Goal: Information Seeking & Learning: Learn about a topic

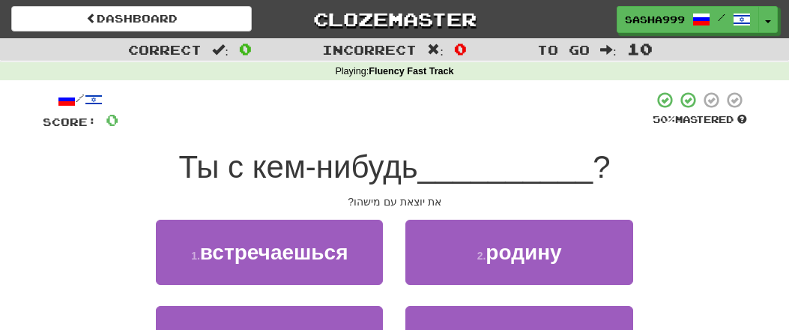
scroll to position [145, 0]
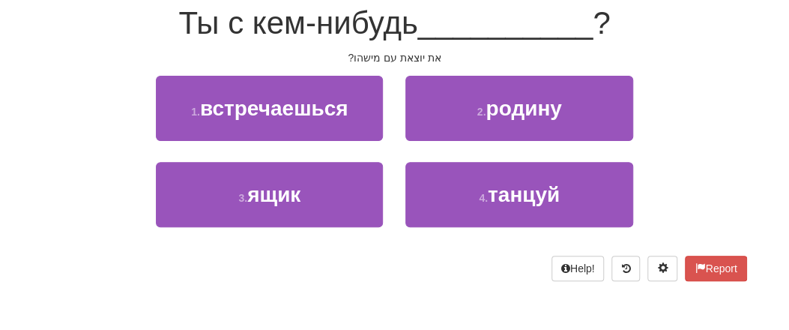
click at [123, 88] on div "1 . встречаешься 2 . родину" at bounding box center [394, 119] width 749 height 86
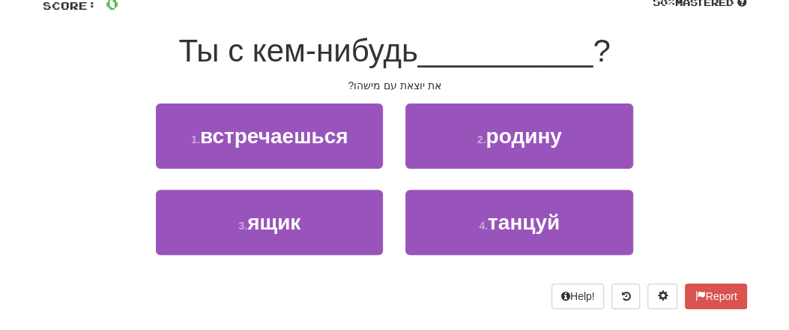
scroll to position [0, 0]
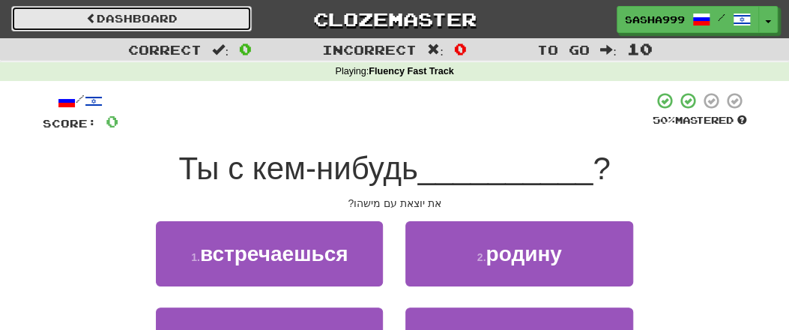
click at [130, 10] on link "Dashboard" at bounding box center [131, 18] width 241 height 25
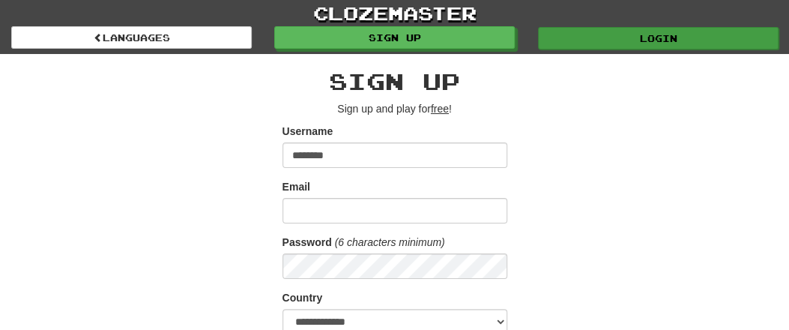
type input "********"
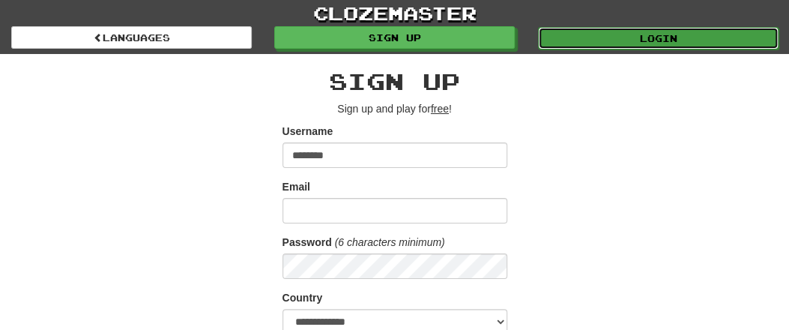
click at [635, 35] on link "Login" at bounding box center [658, 38] width 241 height 22
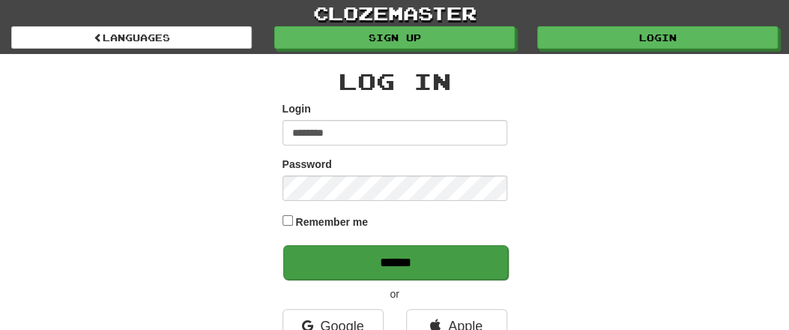
type input "********"
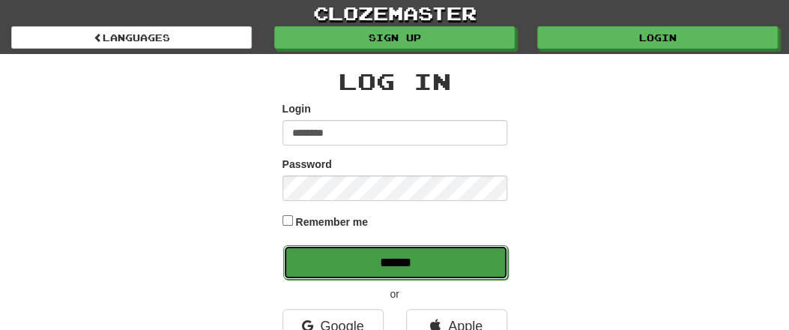
click at [404, 262] on input "******" at bounding box center [395, 262] width 225 height 34
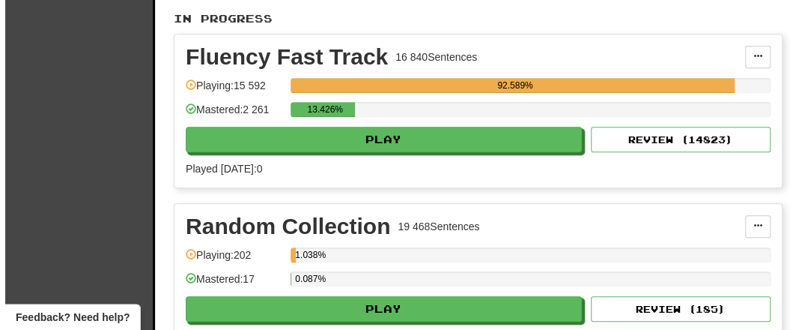
scroll to position [312, 0]
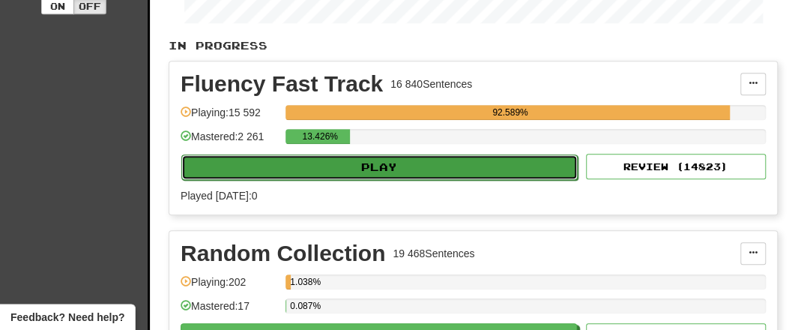
click at [387, 164] on button "Play" at bounding box center [379, 166] width 396 height 25
select select "**"
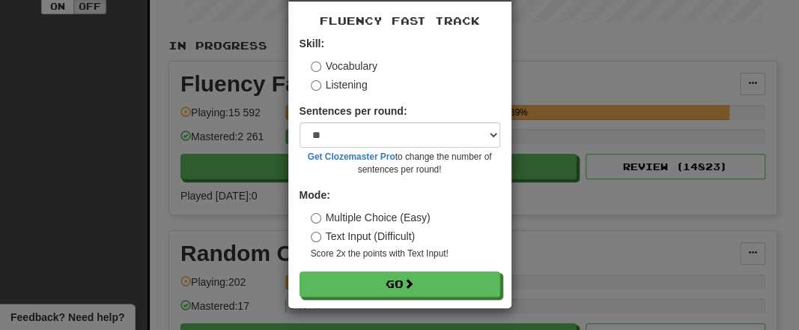
scroll to position [60, 0]
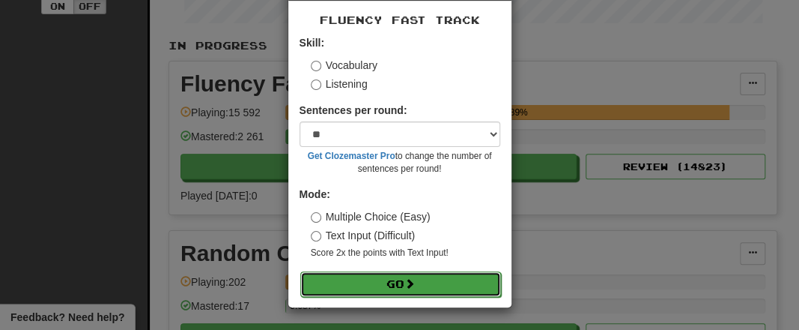
click at [405, 285] on span at bounding box center [410, 283] width 10 height 10
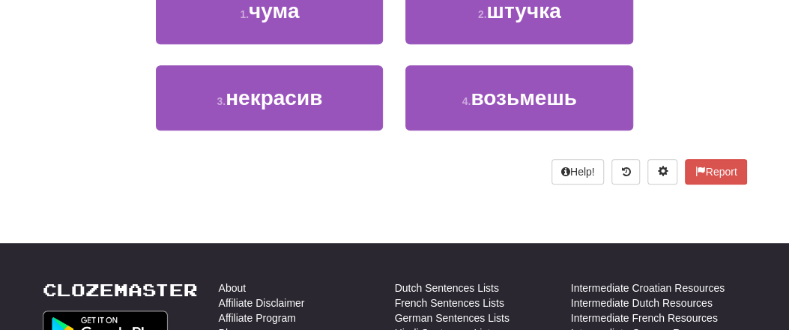
scroll to position [234, 0]
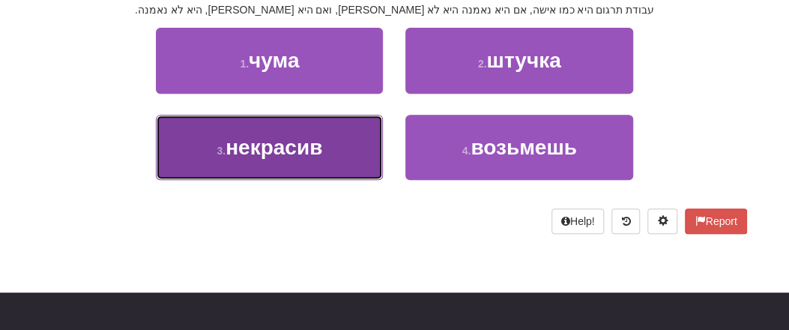
click at [282, 159] on span "некрасив" at bounding box center [274, 147] width 97 height 23
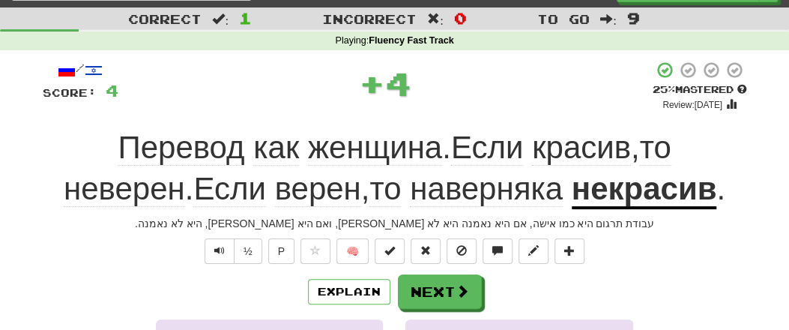
scroll to position [9, 0]
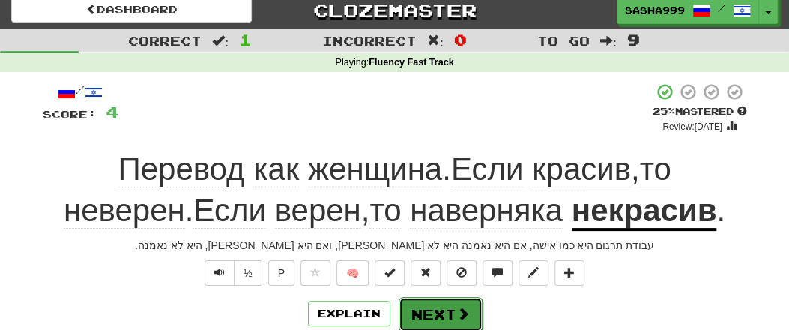
click at [456, 306] on span at bounding box center [462, 312] width 13 height 13
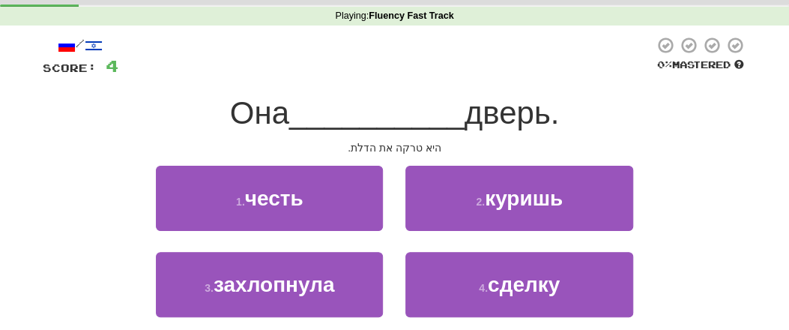
scroll to position [87, 0]
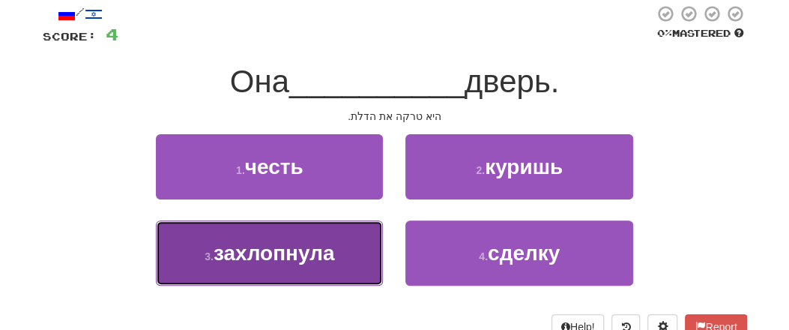
click at [333, 256] on span "захлопнула" at bounding box center [274, 252] width 121 height 23
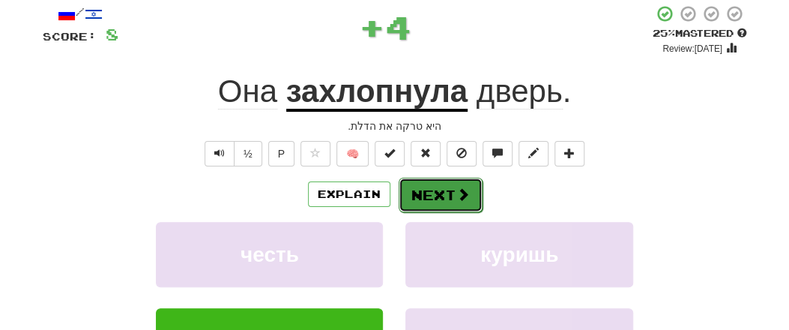
click at [434, 199] on button "Next" at bounding box center [441, 195] width 84 height 34
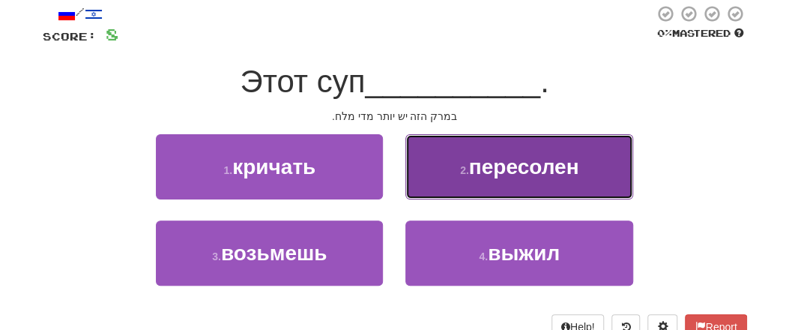
click at [519, 171] on span "пересолен" at bounding box center [524, 166] width 110 height 23
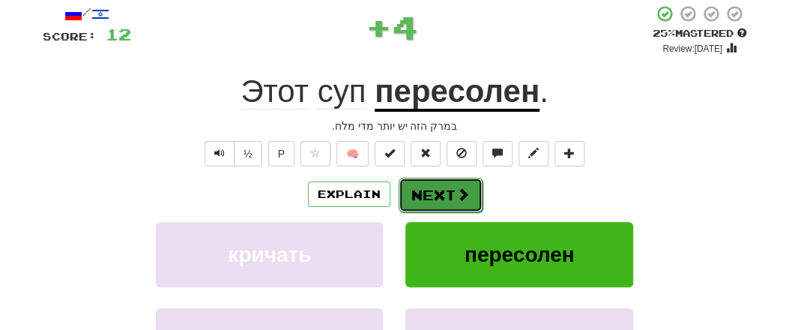
click at [456, 194] on span at bounding box center [462, 193] width 13 height 13
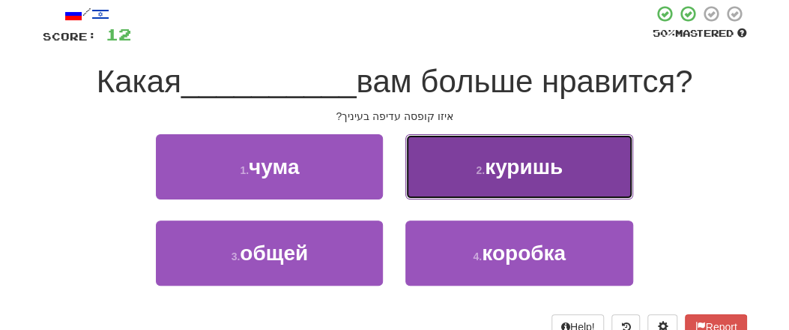
click at [474, 178] on button "2 . куришь" at bounding box center [518, 166] width 227 height 65
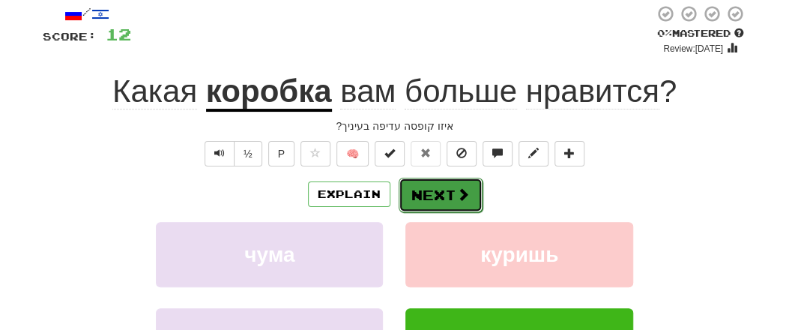
click at [447, 189] on button "Next" at bounding box center [441, 195] width 84 height 34
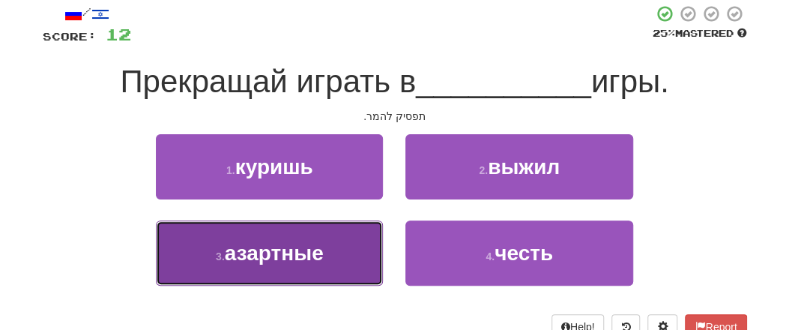
click at [324, 235] on button "3 . азартные" at bounding box center [269, 252] width 227 height 65
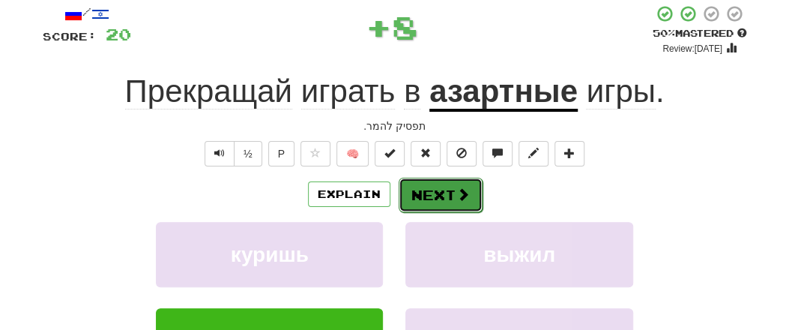
click at [450, 182] on button "Next" at bounding box center [441, 195] width 84 height 34
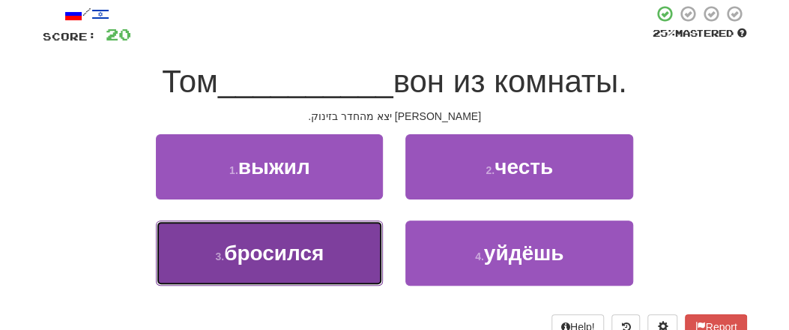
click at [327, 256] on button "3 . бросился" at bounding box center [269, 252] width 227 height 65
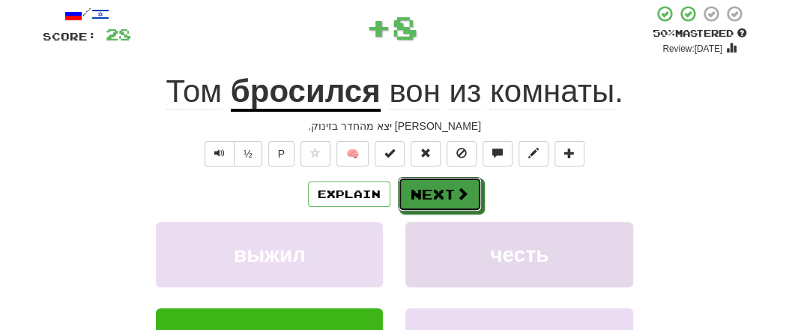
click at [441, 194] on button "Next" at bounding box center [440, 194] width 84 height 34
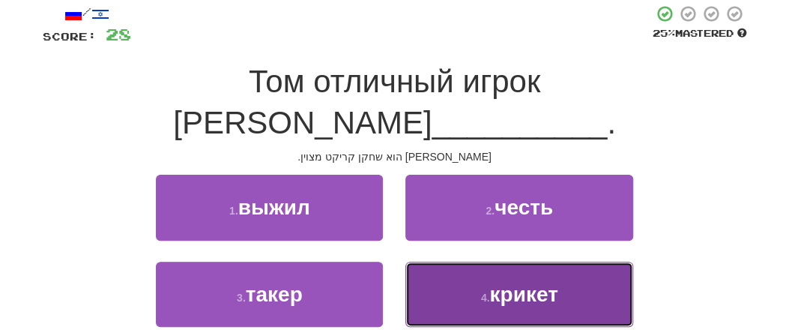
click at [504, 282] on span "крикет" at bounding box center [523, 293] width 68 height 23
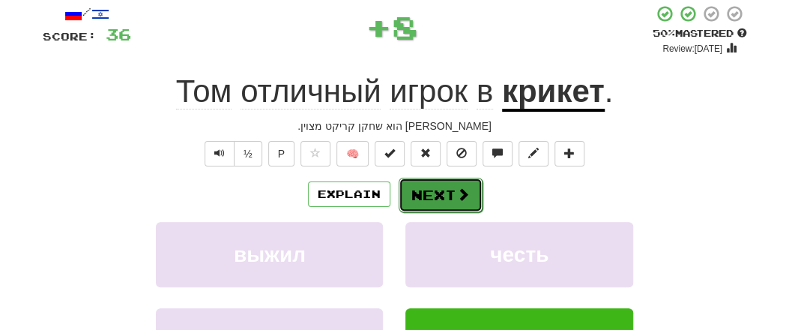
click at [448, 194] on button "Next" at bounding box center [441, 195] width 84 height 34
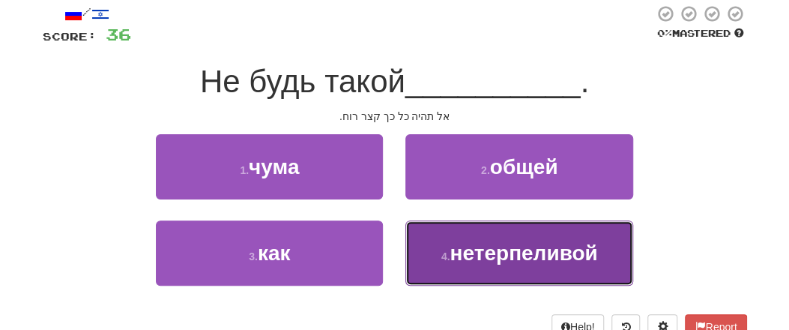
click at [537, 253] on span "нетерпеливой" at bounding box center [524, 252] width 148 height 23
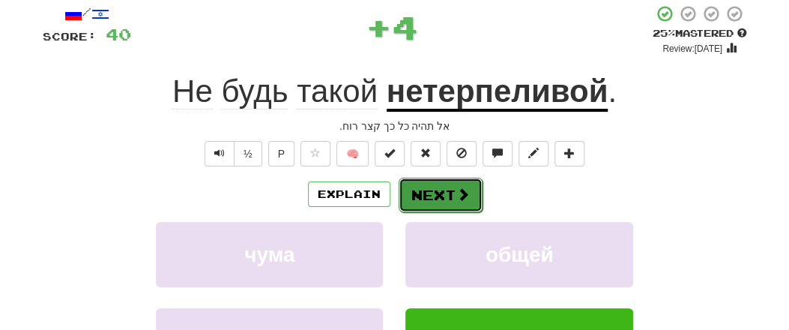
click at [449, 188] on button "Next" at bounding box center [441, 195] width 84 height 34
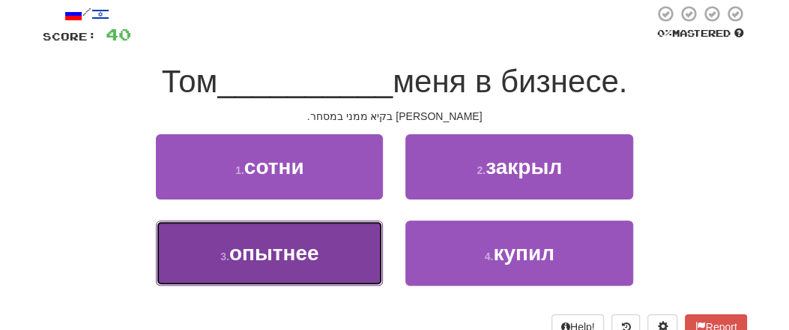
click at [321, 257] on button "3 . опытнее" at bounding box center [269, 252] width 227 height 65
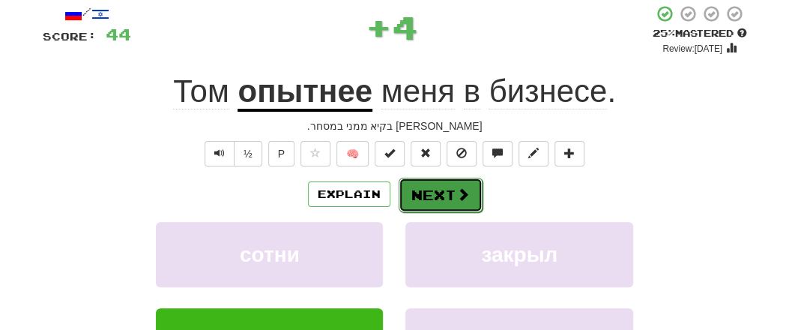
click at [462, 195] on span at bounding box center [462, 193] width 13 height 13
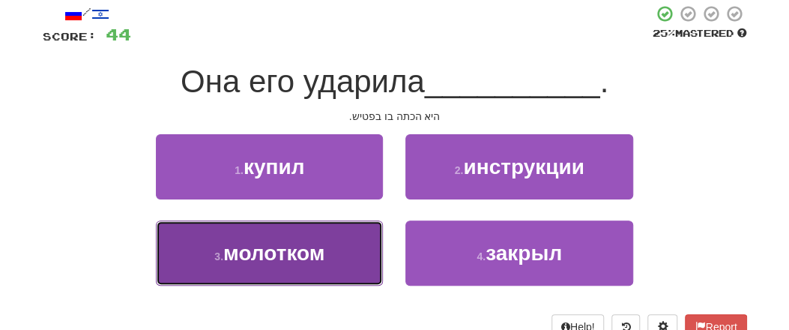
click at [306, 269] on button "3 . молотком" at bounding box center [269, 252] width 227 height 65
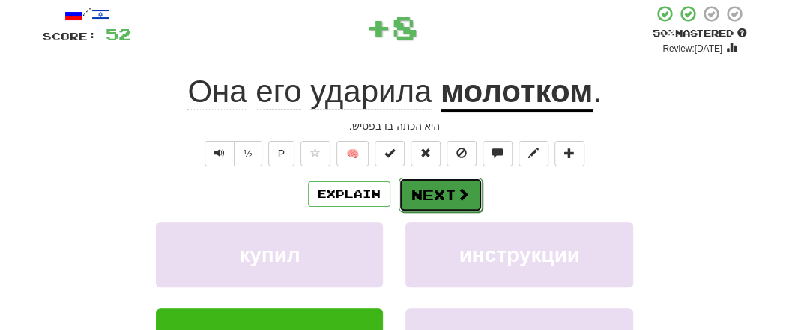
click at [440, 191] on button "Next" at bounding box center [441, 195] width 84 height 34
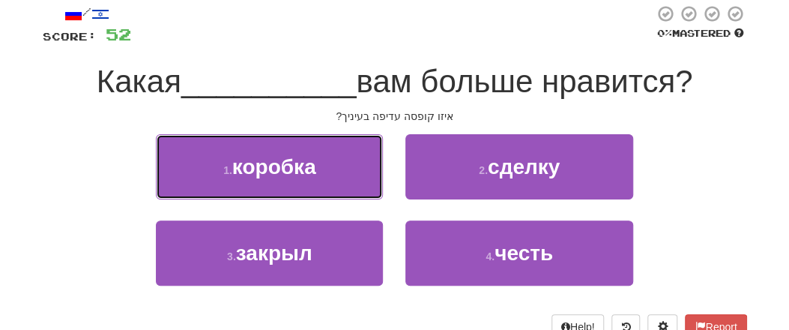
click at [342, 178] on button "1 . коробка" at bounding box center [269, 166] width 227 height 65
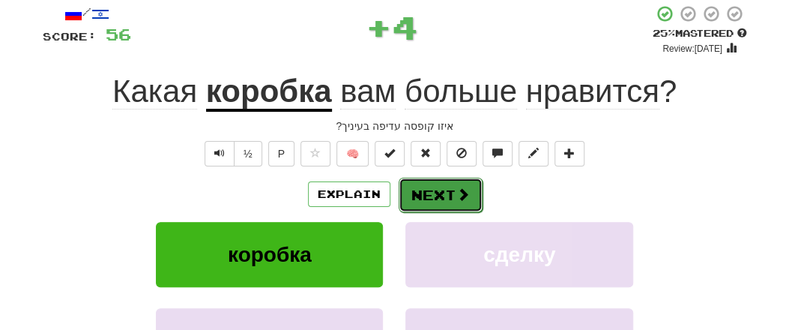
click at [465, 187] on span at bounding box center [462, 193] width 13 height 13
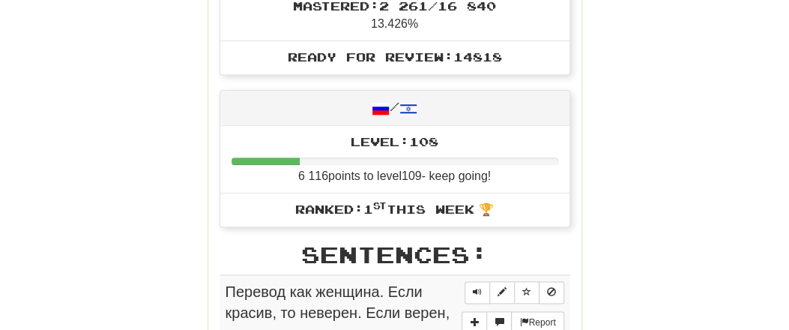
scroll to position [854, 0]
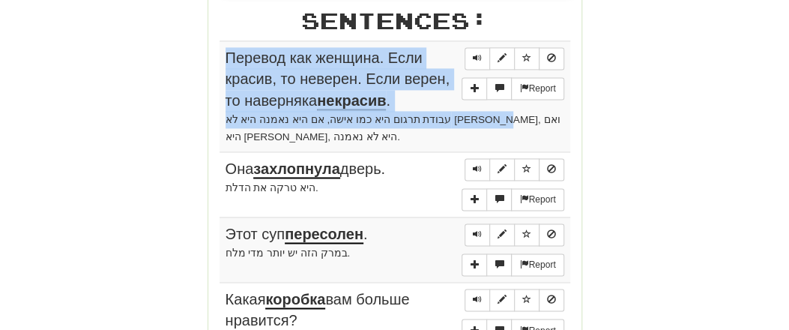
drag, startPoint x: 227, startPoint y: 53, endPoint x: 317, endPoint y: 109, distance: 106.0
click at [317, 109] on td "Report Перевод как женщина. Если красив, то неверен. Если верен, то наверняка н…" at bounding box center [395, 95] width 351 height 111
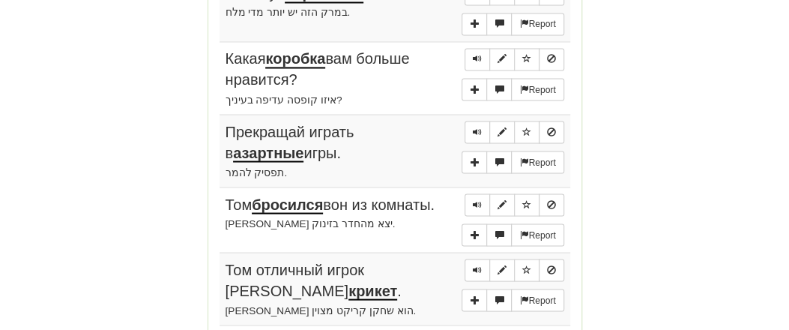
scroll to position [1322, 0]
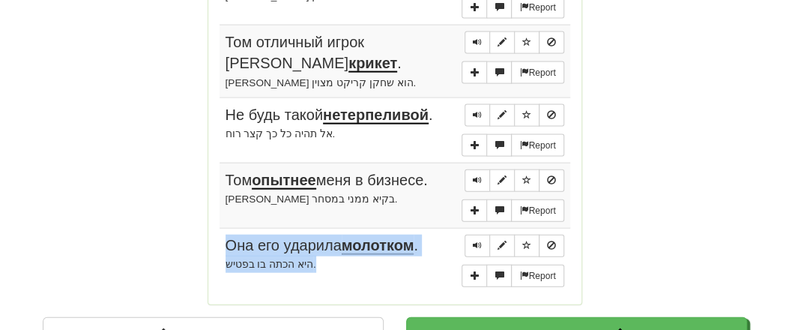
click at [318, 233] on td "Report Она его ударила молотком . היא הכתה בו בפטיש." at bounding box center [395, 260] width 351 height 65
copy td "Она его ударила молотком . היא הכתה בו בפטיש."
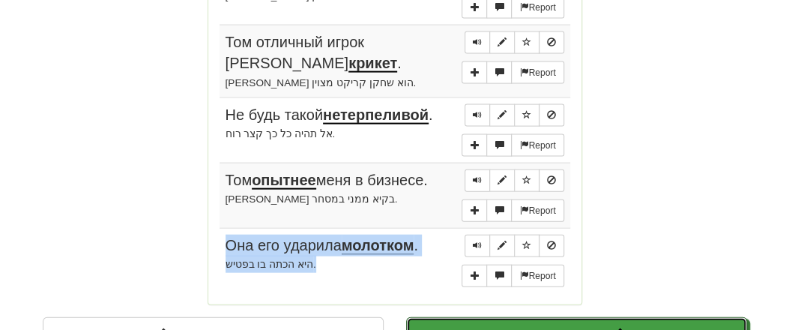
click at [491, 317] on button "Continue" at bounding box center [576, 334] width 341 height 34
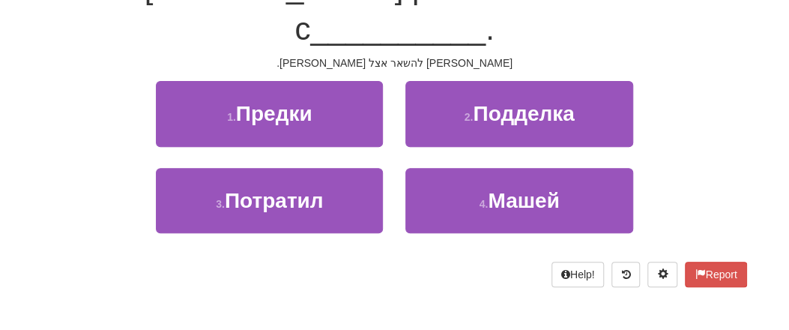
scroll to position [25, 0]
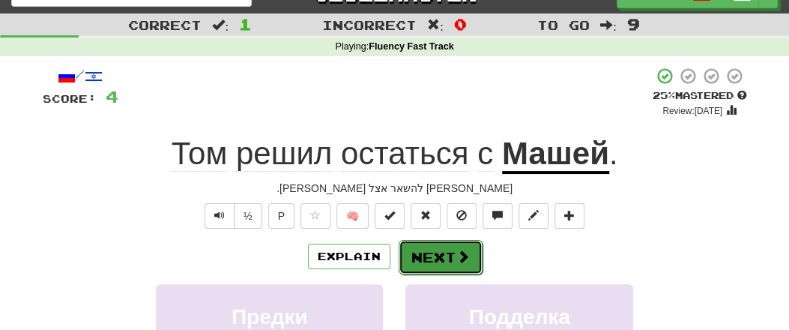
click at [434, 244] on button "Next" at bounding box center [441, 257] width 84 height 34
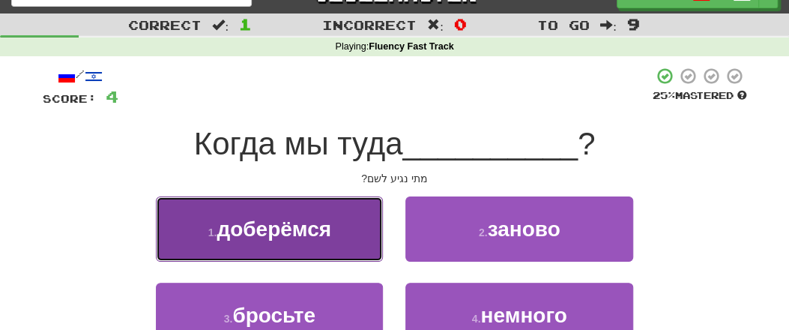
click at [323, 240] on span "доберёмся" at bounding box center [274, 228] width 115 height 23
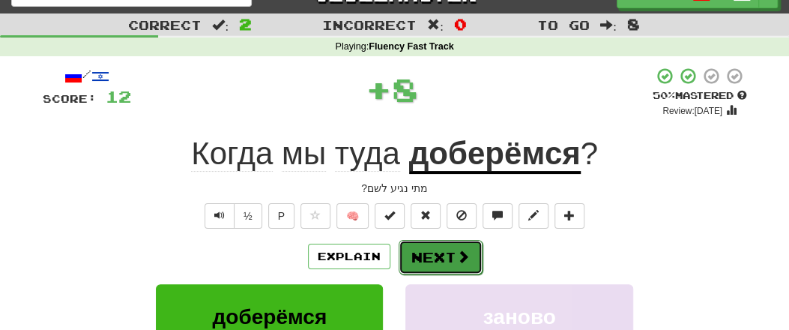
click at [453, 259] on button "Next" at bounding box center [441, 257] width 84 height 34
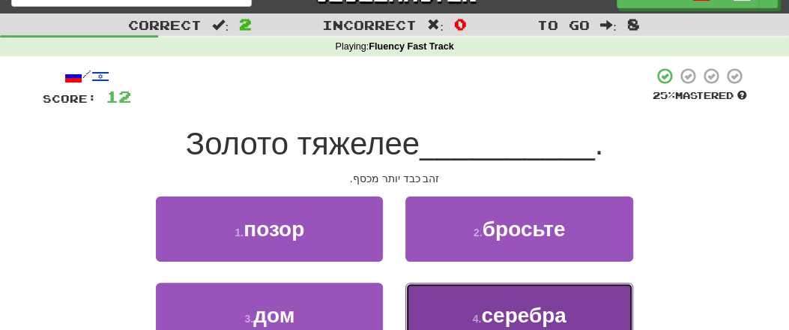
click at [513, 316] on span "серебра" at bounding box center [523, 314] width 85 height 23
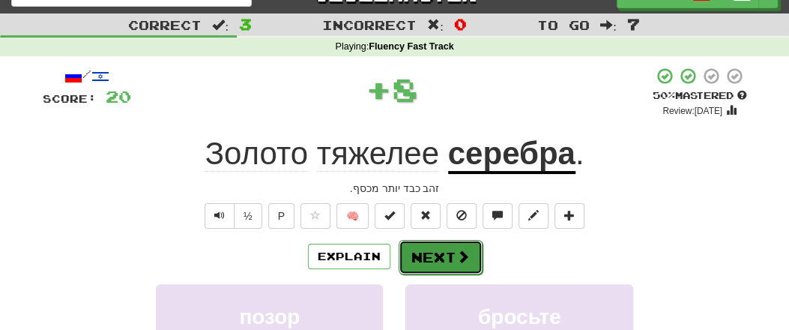
click at [442, 252] on button "Next" at bounding box center [441, 257] width 84 height 34
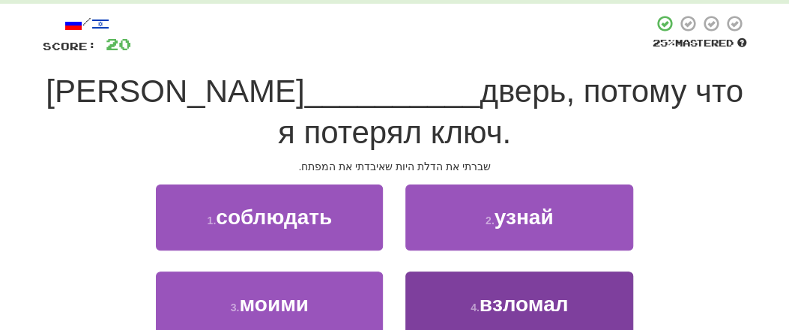
scroll to position [103, 0]
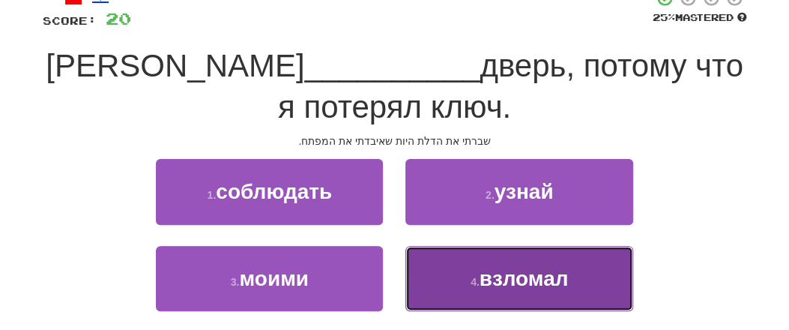
click at [502, 288] on span "взломал" at bounding box center [524, 278] width 89 height 23
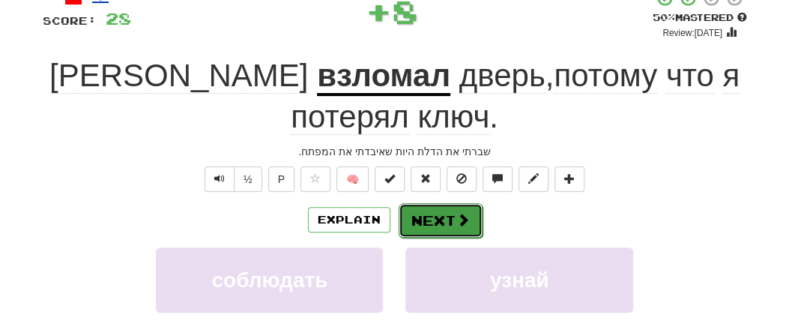
click at [447, 203] on button "Next" at bounding box center [441, 220] width 84 height 34
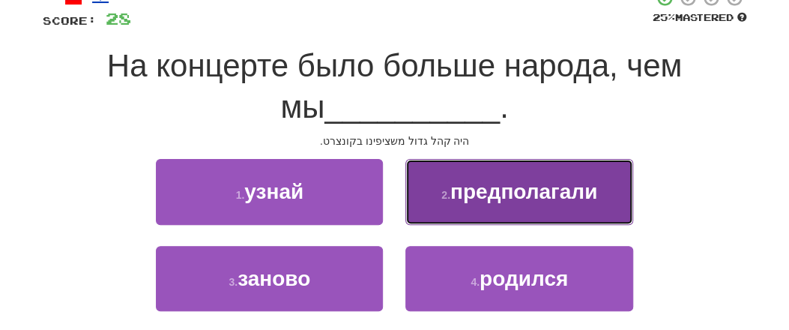
click at [525, 196] on span "предполагали" at bounding box center [523, 191] width 147 height 23
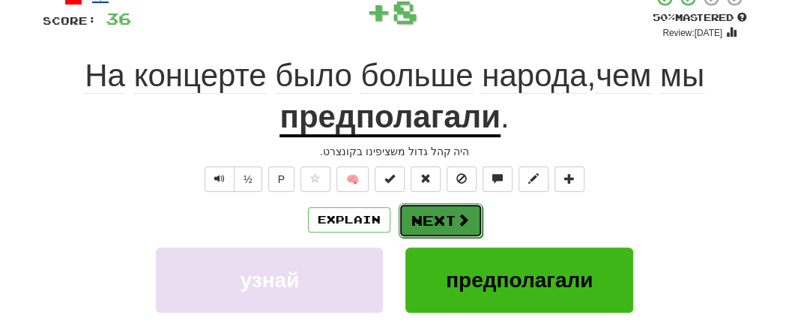
click at [447, 214] on button "Next" at bounding box center [441, 220] width 84 height 34
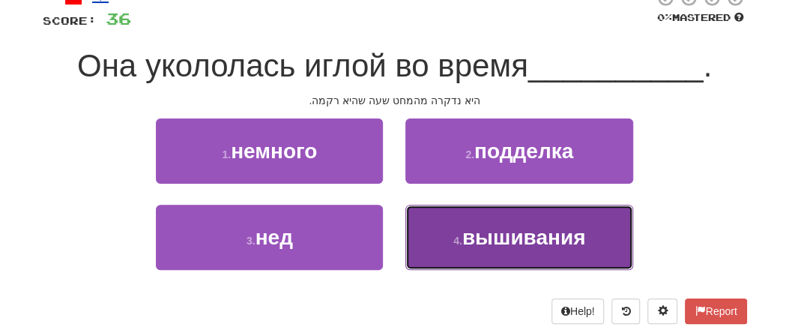
click at [488, 242] on span "вышивания" at bounding box center [524, 237] width 124 height 23
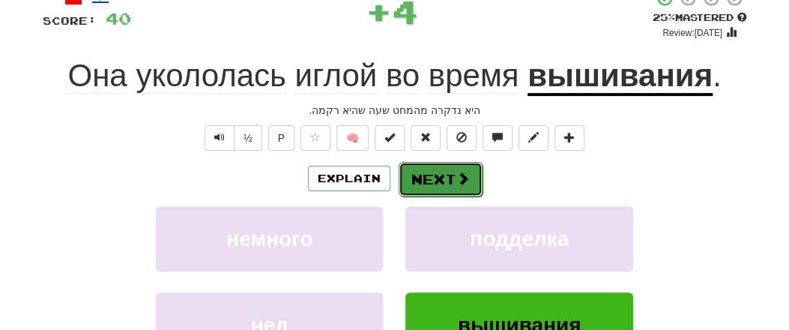
click at [431, 185] on button "Next" at bounding box center [441, 179] width 84 height 34
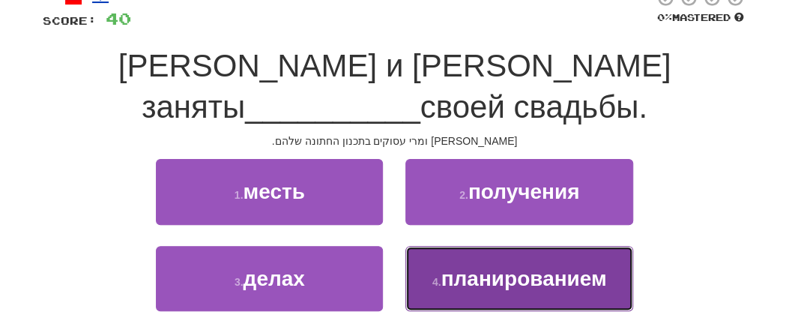
click at [483, 267] on span "планированием" at bounding box center [524, 278] width 166 height 23
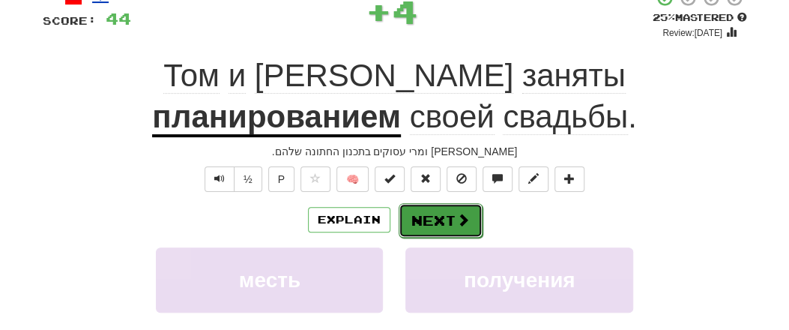
click at [456, 217] on span at bounding box center [462, 219] width 13 height 13
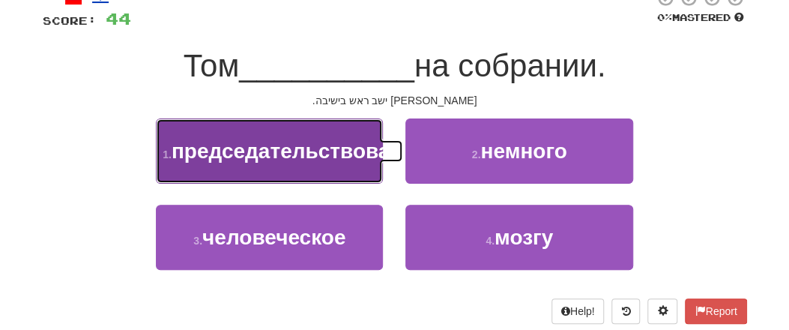
click at [309, 163] on span "председательствовал" at bounding box center [288, 150] width 232 height 23
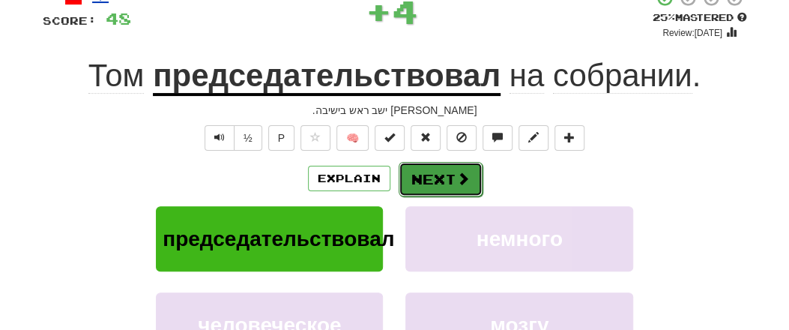
click at [421, 172] on button "Next" at bounding box center [441, 179] width 84 height 34
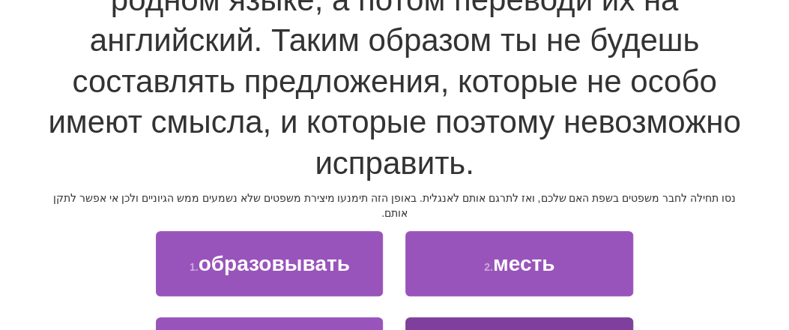
scroll to position [336, 0]
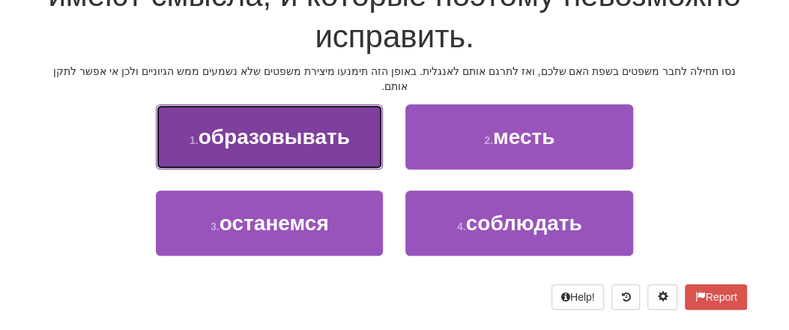
click at [310, 140] on button "1 . образовывать" at bounding box center [269, 136] width 227 height 65
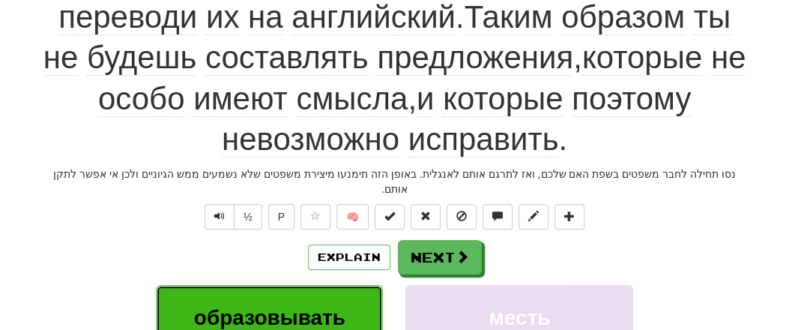
scroll to position [312, 0]
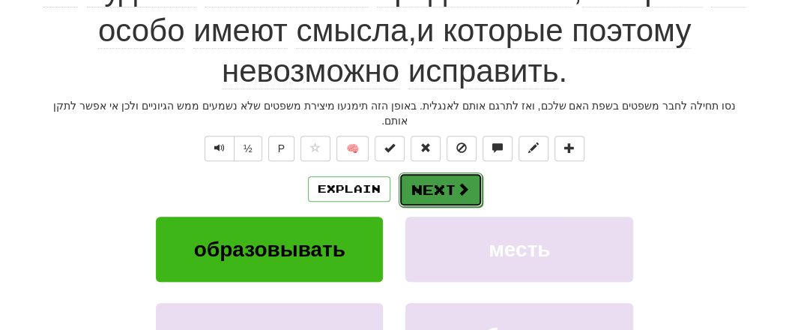
click at [428, 175] on button "Next" at bounding box center [441, 189] width 84 height 34
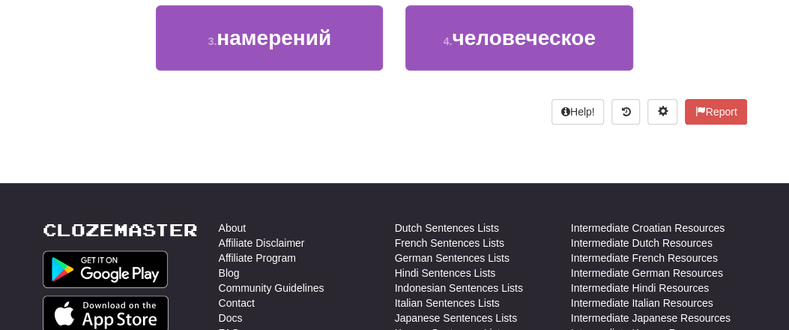
scroll to position [68, 0]
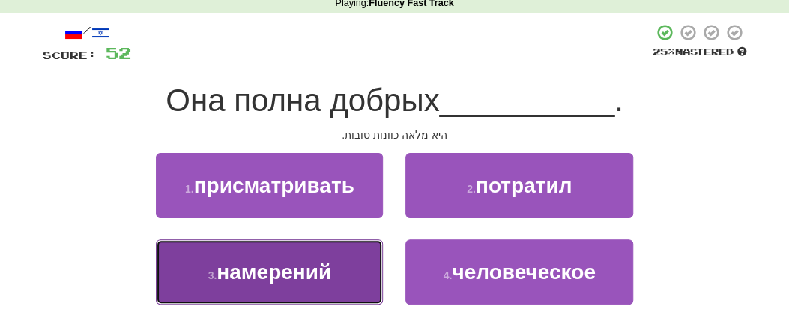
click at [311, 267] on span "намерений" at bounding box center [274, 271] width 115 height 23
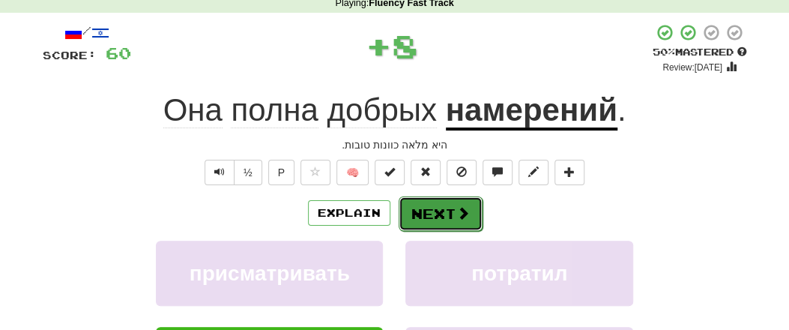
click at [417, 211] on button "Next" at bounding box center [441, 213] width 84 height 34
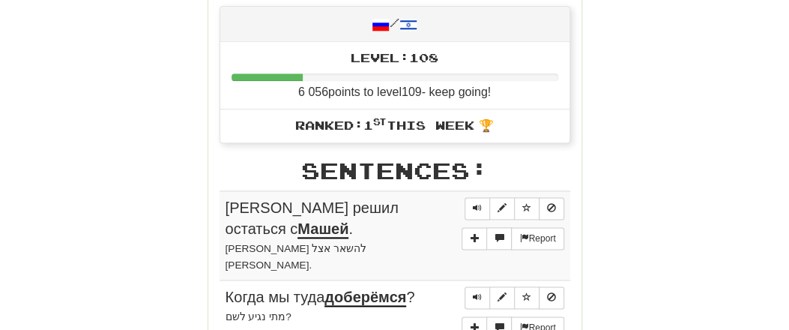
scroll to position [770, 0]
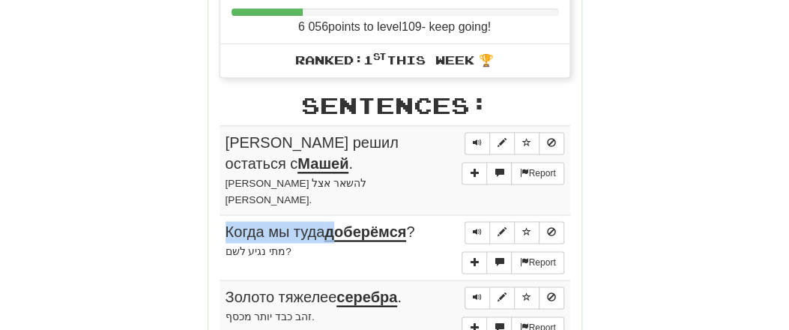
drag, startPoint x: 224, startPoint y: 133, endPoint x: 333, endPoint y: 193, distance: 124.7
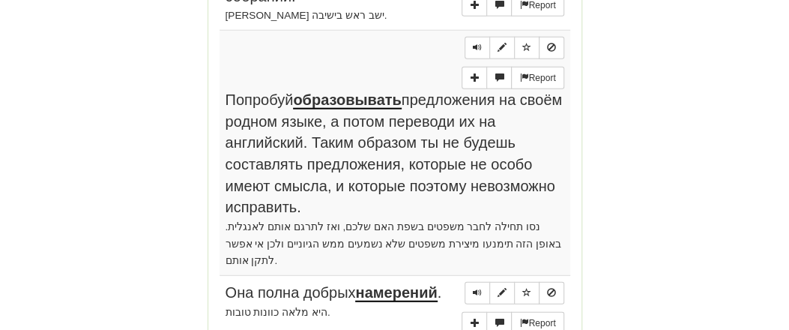
scroll to position [1549, 0]
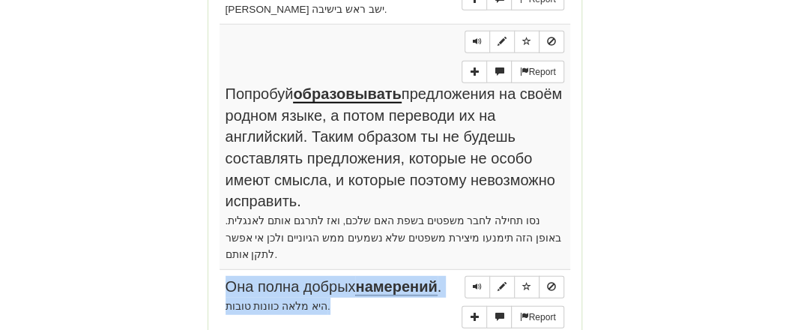
click at [327, 270] on td "Report Она полна добрых намерений . היא מלאה כוונות טובות." at bounding box center [395, 302] width 351 height 65
copy td "Она полна добрых намерений . היא מלאה כוונות טובות."
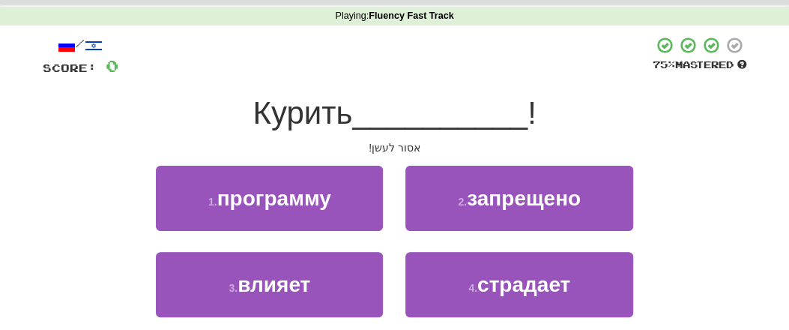
scroll to position [0, 0]
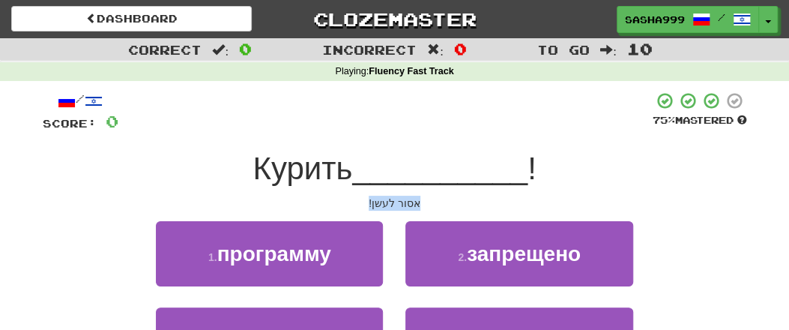
drag, startPoint x: 362, startPoint y: 199, endPoint x: 435, endPoint y: 205, distance: 72.9
click at [435, 205] on div "אסור לעשן!" at bounding box center [395, 203] width 704 height 15
copy div "אסור לעשן!"
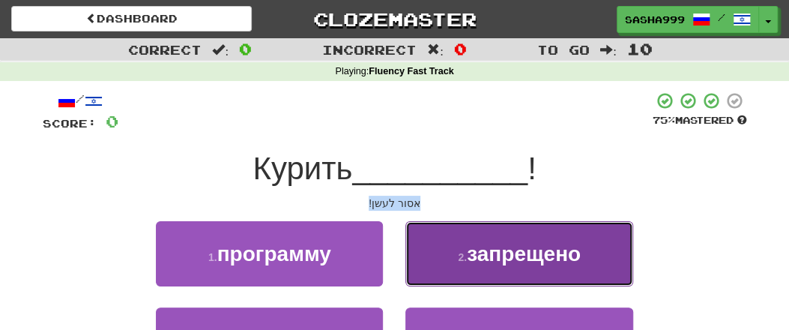
click at [518, 264] on span "запрещено" at bounding box center [524, 253] width 114 height 23
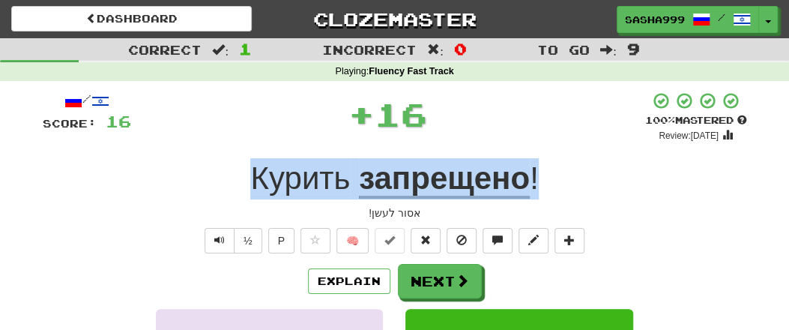
drag, startPoint x: 238, startPoint y: 176, endPoint x: 564, endPoint y: 197, distance: 327.4
click at [564, 197] on div "Курить запрещено !" at bounding box center [395, 178] width 704 height 41
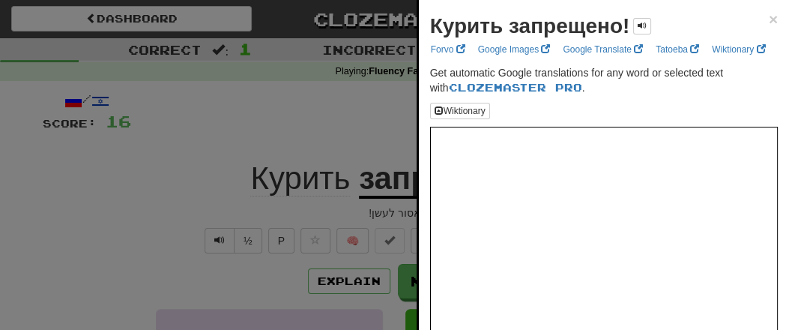
click at [432, 25] on div "Курить запрещено! × Forvo Google Images Google Translate Tatoeba Wiktionary Get…" at bounding box center [604, 233] width 370 height 467
copy strong "К"
click at [769, 19] on span "×" at bounding box center [773, 18] width 9 height 17
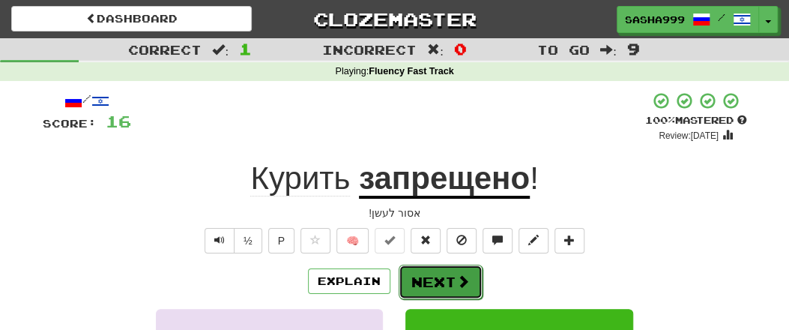
click at [449, 288] on button "Next" at bounding box center [441, 282] width 84 height 34
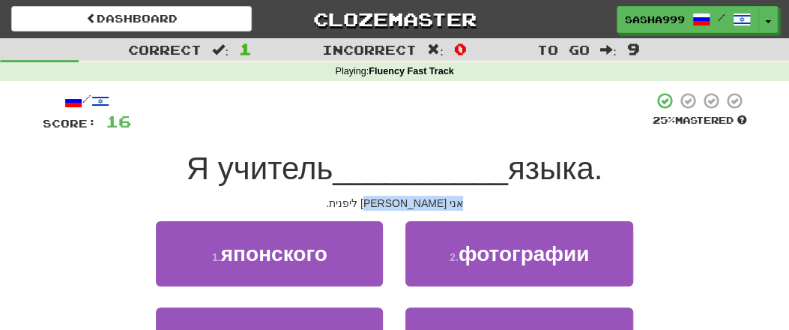
drag, startPoint x: 342, startPoint y: 202, endPoint x: 434, endPoint y: 206, distance: 92.2
click at [434, 206] on div "אני מורה ליפנית." at bounding box center [395, 203] width 704 height 15
copy div "אני מורה ליפנית."
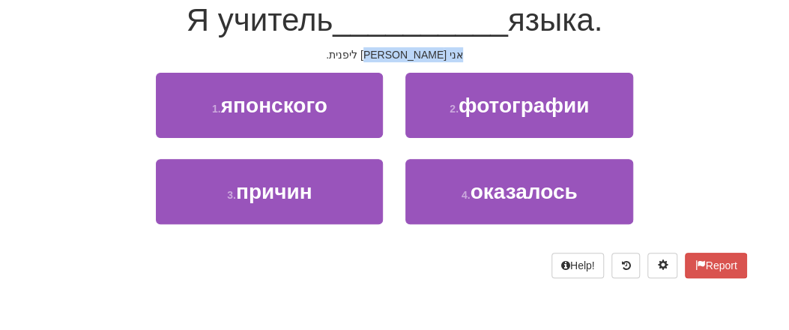
scroll to position [156, 0]
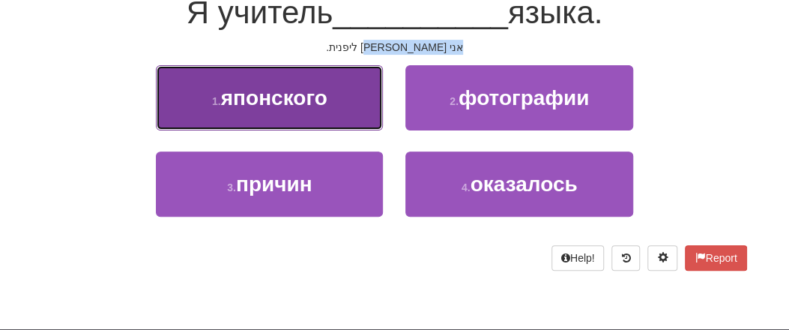
click at [290, 111] on button "1 . японского" at bounding box center [269, 97] width 227 height 65
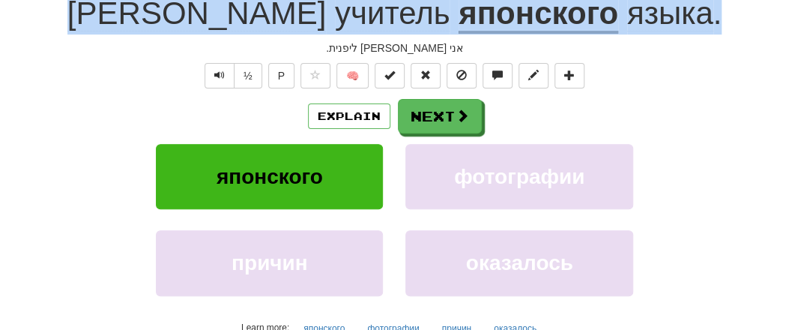
drag, startPoint x: 169, startPoint y: 17, endPoint x: 617, endPoint y: 30, distance: 449.0
click at [619, 30] on div "Я учитель японского языка ." at bounding box center [395, 13] width 704 height 41
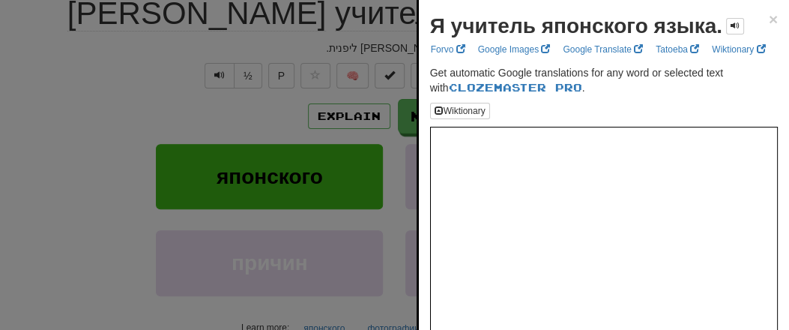
drag, startPoint x: 423, startPoint y: 26, endPoint x: 435, endPoint y: 28, distance: 12.1
click at [435, 28] on div "Я учитель японского языка. × Forvo Google Images Google Translate Tatoeba Wikti…" at bounding box center [604, 233] width 370 height 467
drag, startPoint x: 429, startPoint y: 23, endPoint x: 708, endPoint y: 43, distance: 279.4
click at [708, 43] on div "Я учитель японского языка. × Forvo Google Images Google Translate Tatoeba Wikti…" at bounding box center [604, 233] width 370 height 467
click at [769, 17] on span "×" at bounding box center [773, 18] width 9 height 17
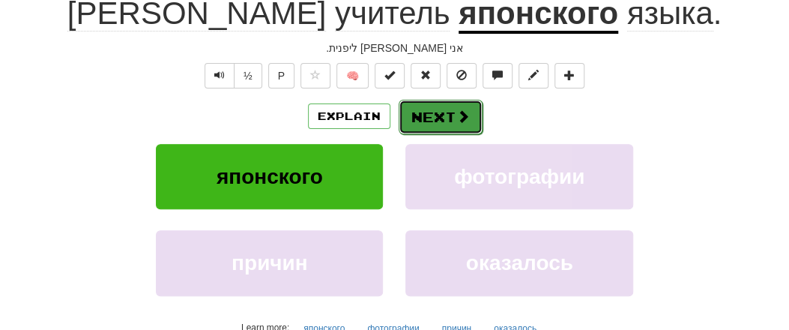
click at [449, 116] on button "Next" at bounding box center [441, 117] width 84 height 34
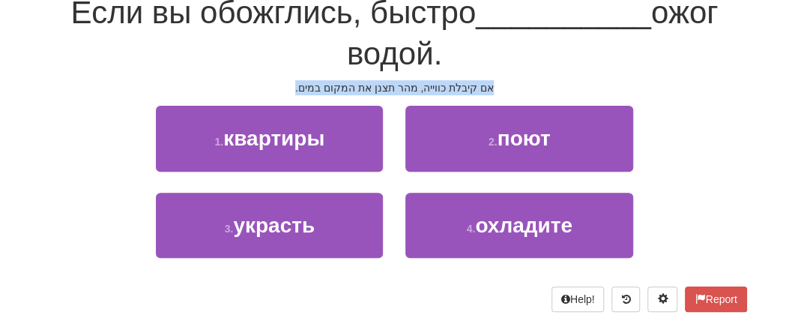
drag, startPoint x: 288, startPoint y: 79, endPoint x: 510, endPoint y: 94, distance: 221.6
click at [510, 94] on div "/ Score: 24 0 % Mastered Если вы обожглись, быстро __________ ожог водой. אם קי…" at bounding box center [395, 123] width 704 height 375
copy div "אם קיבלת כווייה, מהר תצנן את המקום במים."
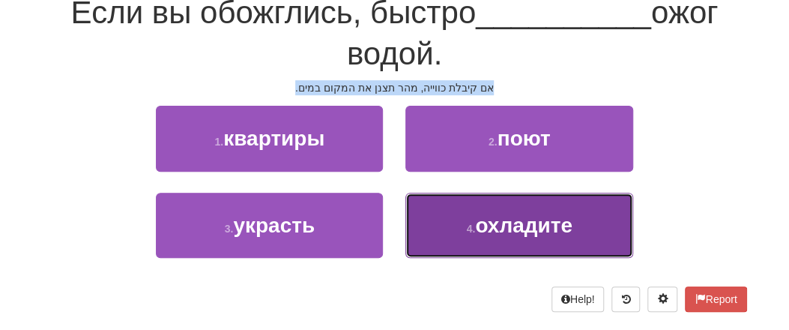
click at [486, 241] on button "4 . охладите" at bounding box center [518, 225] width 227 height 65
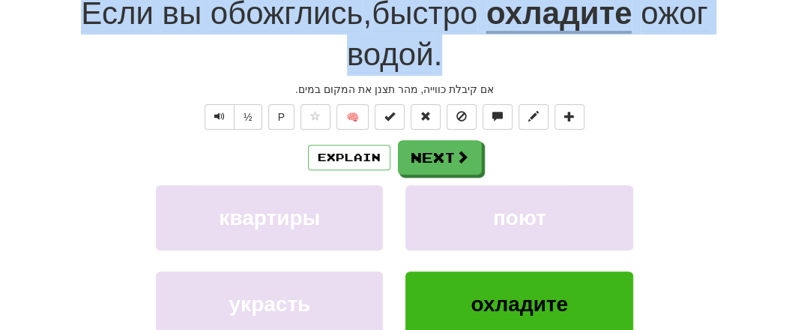
drag, startPoint x: 58, startPoint y: 16, endPoint x: 452, endPoint y: 41, distance: 395.0
click at [452, 41] on div "Если вы обожглись , быстро охладите ожог водой ." at bounding box center [395, 34] width 704 height 82
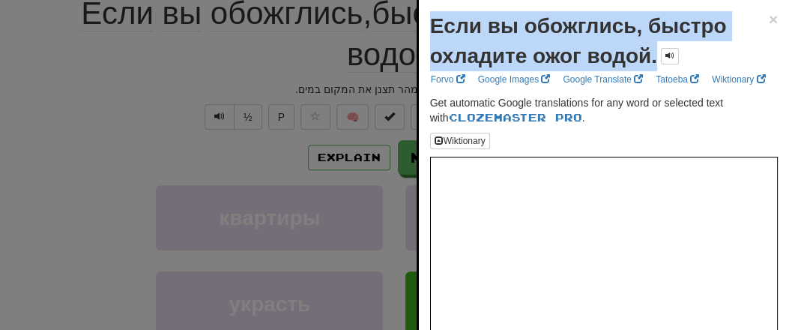
drag, startPoint x: 432, startPoint y: 31, endPoint x: 656, endPoint y: 61, distance: 226.0
click at [656, 61] on strong "Если вы обожглись, быстро охладите ожог водой." at bounding box center [578, 40] width 297 height 53
copy strong "Если вы обожглись, быстро охладите ожог водой."
click at [769, 16] on span "×" at bounding box center [773, 18] width 9 height 17
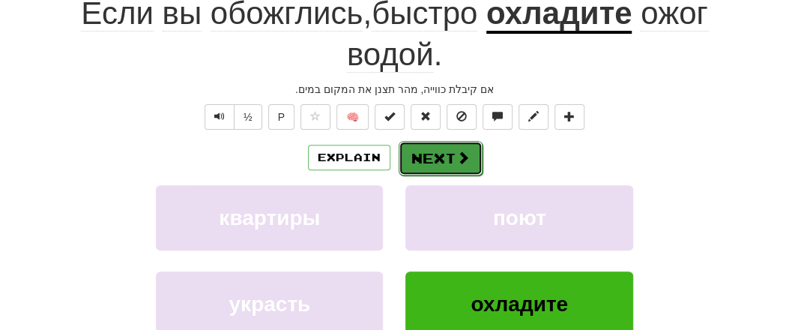
click at [445, 158] on button "Next" at bounding box center [441, 158] width 84 height 34
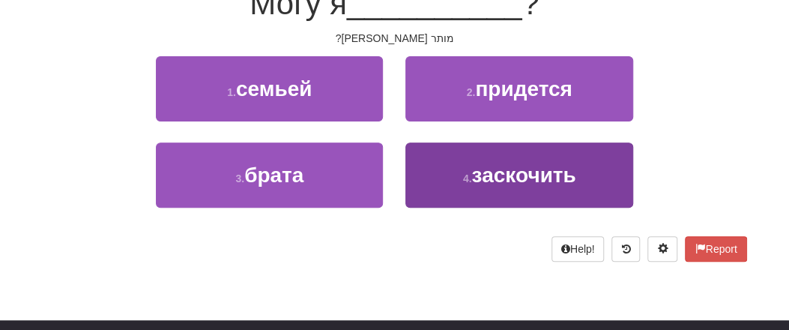
scroll to position [156, 0]
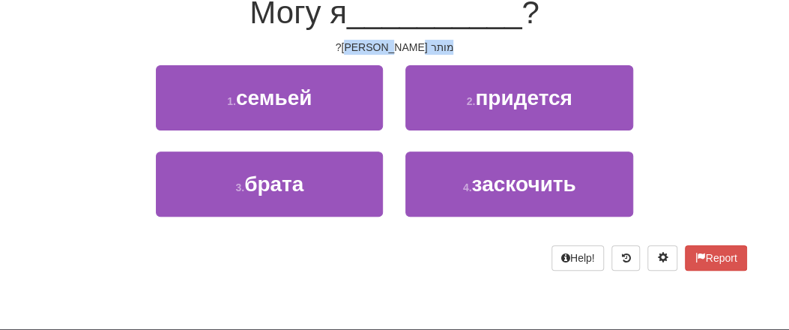
drag, startPoint x: 344, startPoint y: 46, endPoint x: 450, endPoint y: 41, distance: 106.5
click at [450, 41] on div "מותר לי לבקר?" at bounding box center [395, 47] width 704 height 15
copy div "מותר לי לבקר?"
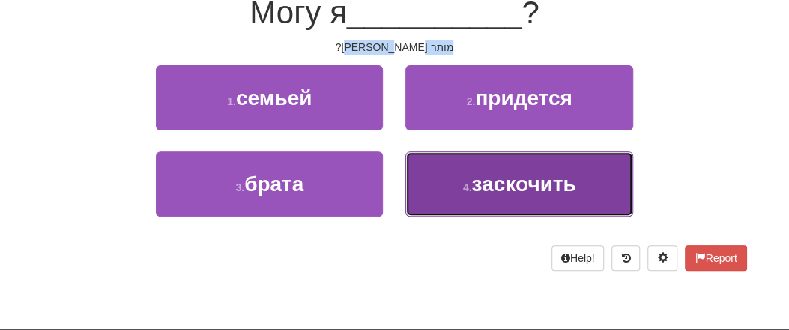
click at [558, 191] on span "заскочить" at bounding box center [523, 183] width 104 height 23
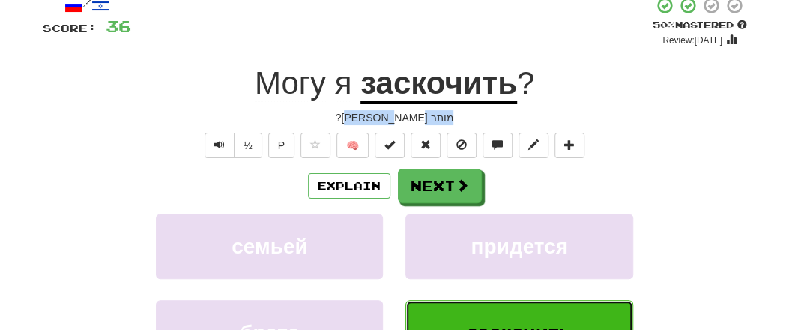
scroll to position [75, 0]
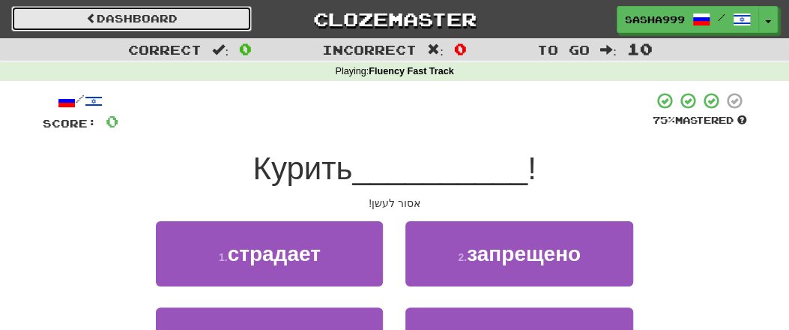
click at [133, 31] on link "Dashboard" at bounding box center [131, 18] width 241 height 25
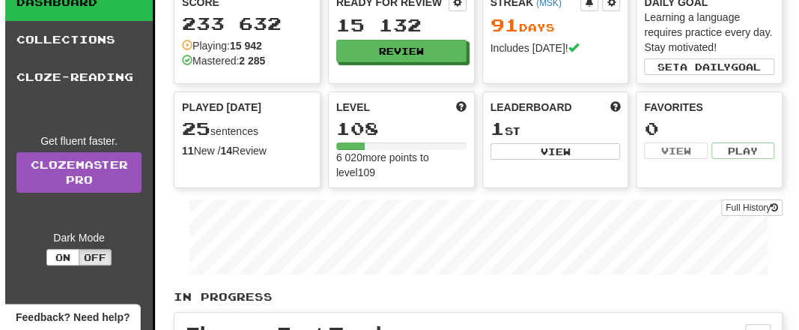
scroll to position [312, 0]
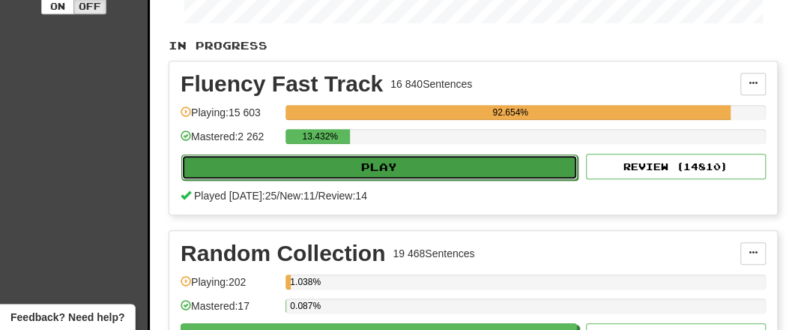
click at [390, 163] on button "Play" at bounding box center [379, 166] width 396 height 25
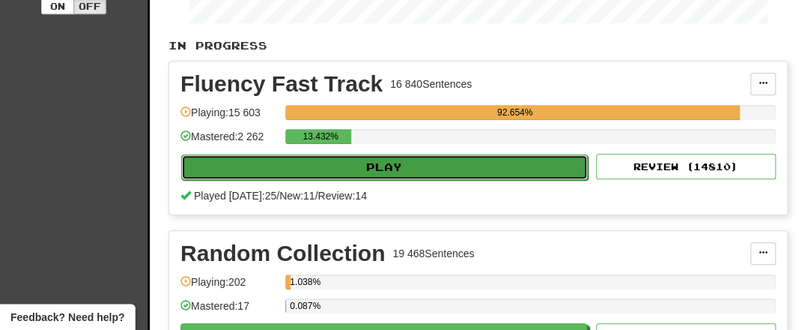
select select "**"
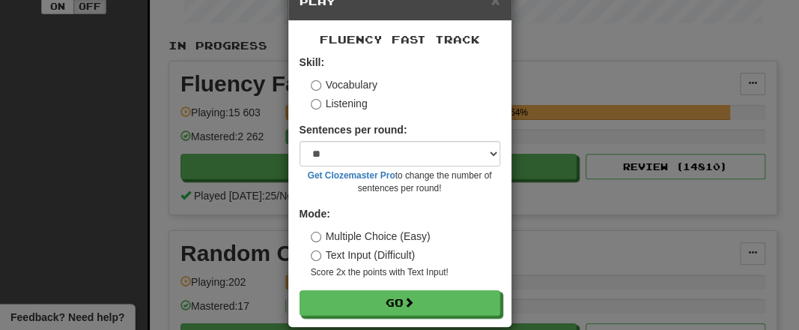
scroll to position [60, 0]
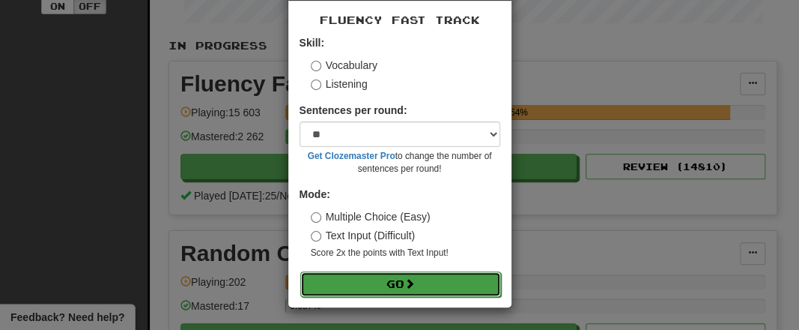
click at [409, 279] on span at bounding box center [410, 283] width 10 height 10
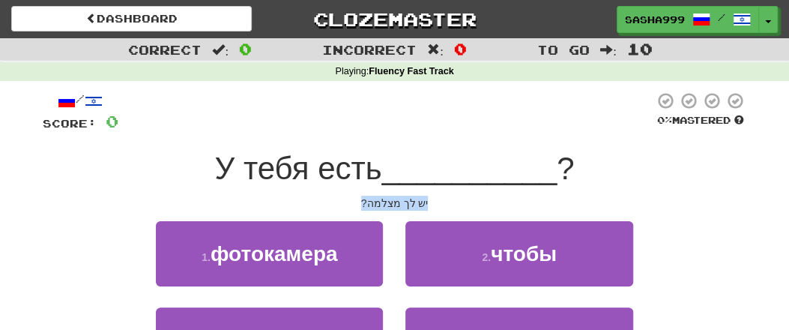
drag, startPoint x: 359, startPoint y: 202, endPoint x: 447, endPoint y: 204, distance: 87.7
click at [453, 205] on div "יש לך מצלמה?" at bounding box center [395, 203] width 704 height 15
copy div "יש לך מצלמה?"
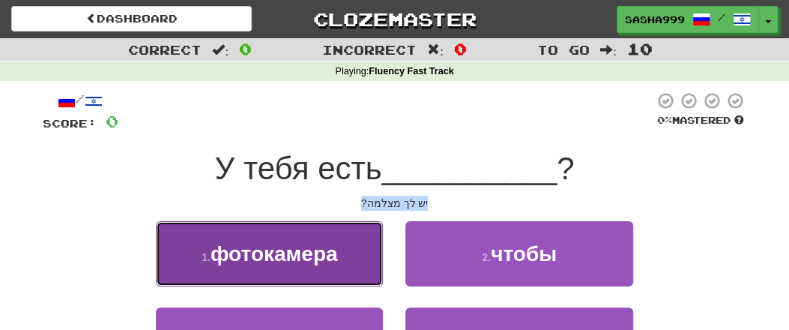
click at [323, 261] on span "фотокамера" at bounding box center [274, 253] width 127 height 23
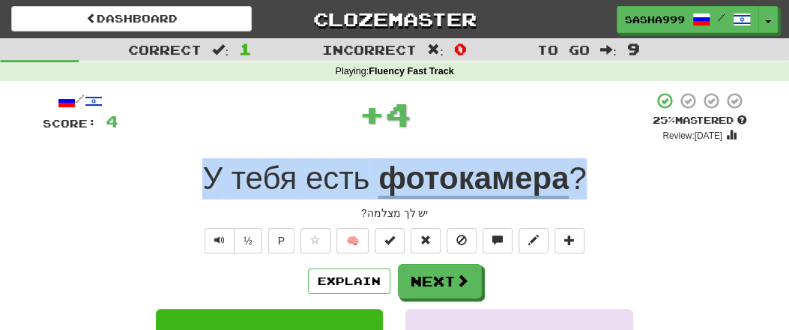
drag, startPoint x: 186, startPoint y: 176, endPoint x: 617, endPoint y: 169, distance: 431.6
click at [617, 169] on div "У тебя есть фотокамера ?" at bounding box center [395, 178] width 704 height 41
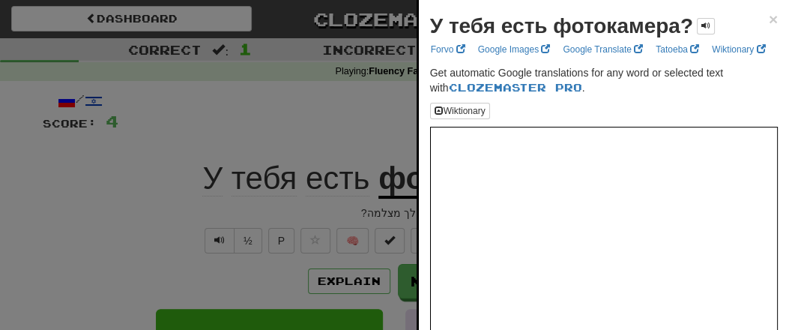
drag, startPoint x: 428, startPoint y: 23, endPoint x: 435, endPoint y: 22, distance: 7.5
click at [435, 22] on div "У тебя есть фотокамера? × Forvo Google Images Google Translate Tatoeba Wiktiona…" at bounding box center [604, 233] width 370 height 467
copy strong "У"
click at [769, 20] on span "×" at bounding box center [773, 18] width 9 height 17
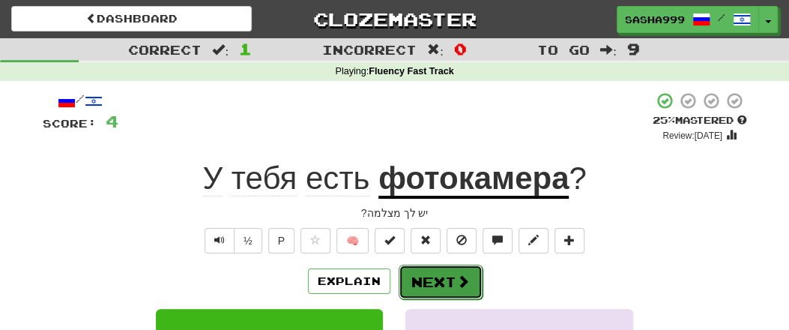
click at [452, 281] on button "Next" at bounding box center [441, 282] width 84 height 34
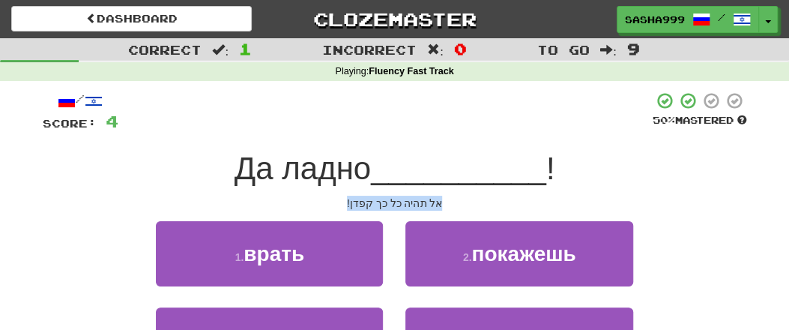
drag, startPoint x: 343, startPoint y: 204, endPoint x: 442, endPoint y: 206, distance: 98.9
click at [442, 206] on div "אל תהיה כל כך קפדן!" at bounding box center [395, 203] width 704 height 15
copy div "אל תהיה כל כך קפדן!"
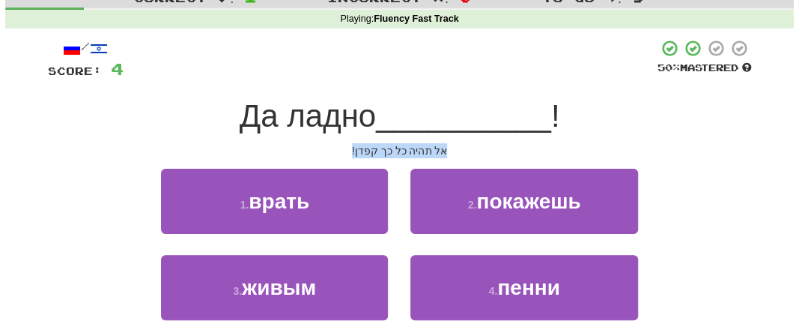
scroll to position [78, 0]
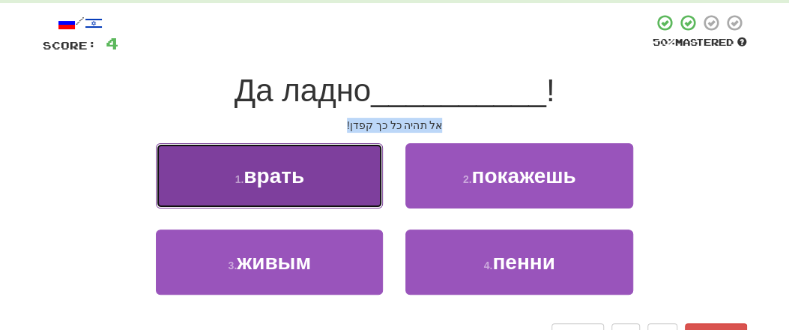
click at [275, 186] on span "врать" at bounding box center [274, 175] width 61 height 23
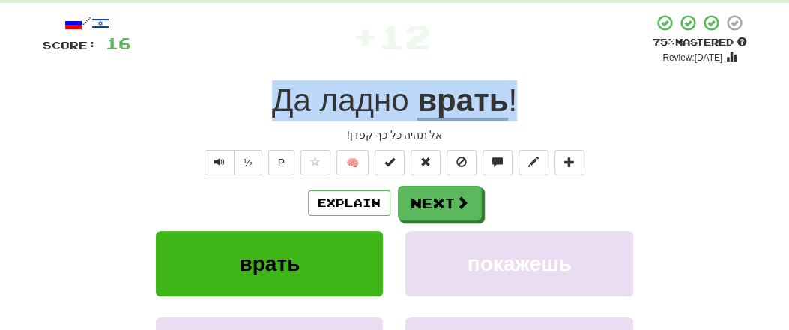
drag, startPoint x: 247, startPoint y: 108, endPoint x: 548, endPoint y: 79, distance: 301.9
click at [557, 79] on div "/ Score: 16 + 12 75 % Mastered Review: [DATE] Да ладно врать ! אל תהיה כל כך קפ…" at bounding box center [395, 248] width 704 height 470
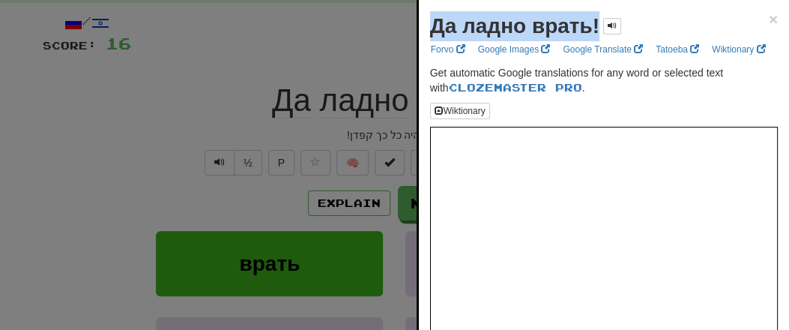
drag, startPoint x: 431, startPoint y: 26, endPoint x: 585, endPoint y: 22, distance: 154.4
click at [600, 22] on div "Да ладно врать!" at bounding box center [525, 26] width 191 height 30
copy strong "Да ладно врать!"
click at [769, 17] on span "×" at bounding box center [773, 18] width 9 height 17
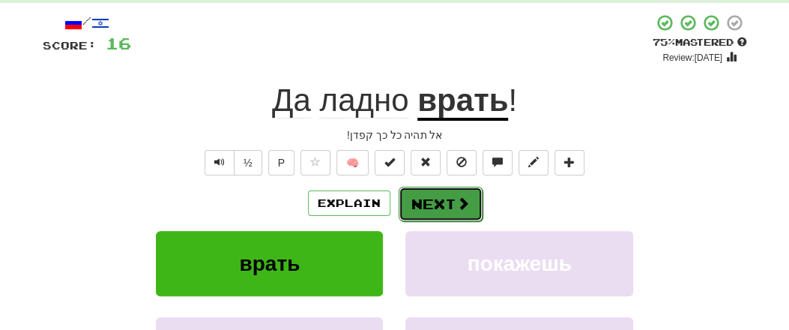
click at [434, 200] on button "Next" at bounding box center [441, 204] width 84 height 34
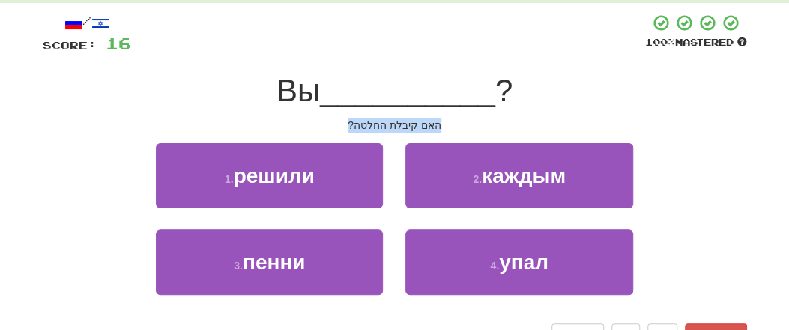
drag, startPoint x: 348, startPoint y: 122, endPoint x: 450, endPoint y: 130, distance: 102.2
click at [458, 130] on div "האם קיבלת החלטה?" at bounding box center [395, 125] width 704 height 15
copy div "האם קיבלת החלטה?"
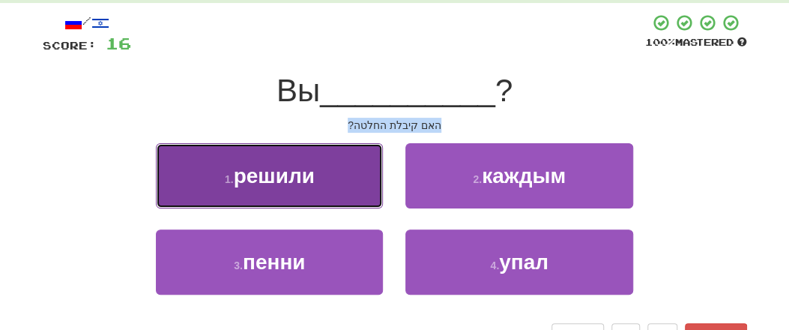
click at [291, 190] on button "1 . решили" at bounding box center [269, 175] width 227 height 65
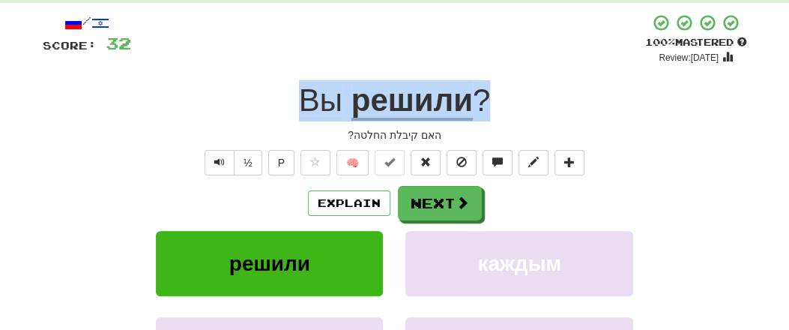
drag, startPoint x: 280, startPoint y: 106, endPoint x: 524, endPoint y: 103, distance: 243.5
click at [524, 103] on div "Вы решили ?" at bounding box center [395, 100] width 704 height 41
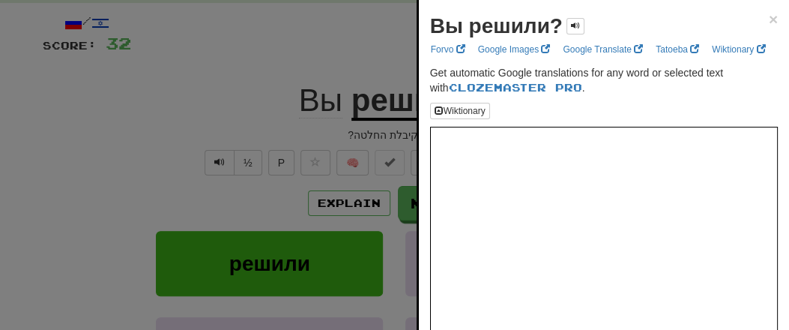
click at [436, 28] on div "Вы решили? × Forvo Google Images Google Translate Tatoeba Wiktionary Get automa…" at bounding box center [604, 233] width 370 height 467
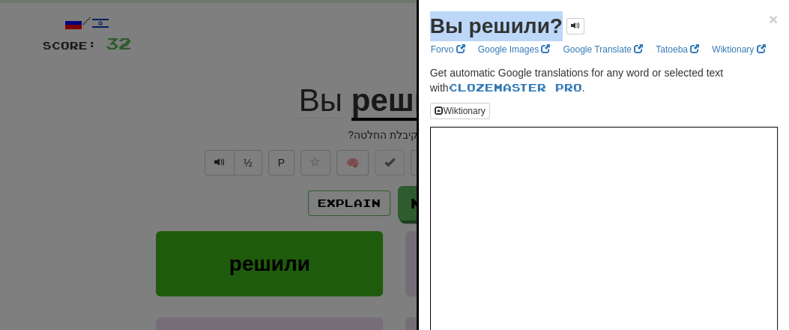
drag, startPoint x: 434, startPoint y: 22, endPoint x: 561, endPoint y: 26, distance: 127.5
click at [565, 28] on div "Вы решили?" at bounding box center [507, 26] width 154 height 30
copy strong "Вы решили?"
click at [769, 17] on span "×" at bounding box center [773, 18] width 9 height 17
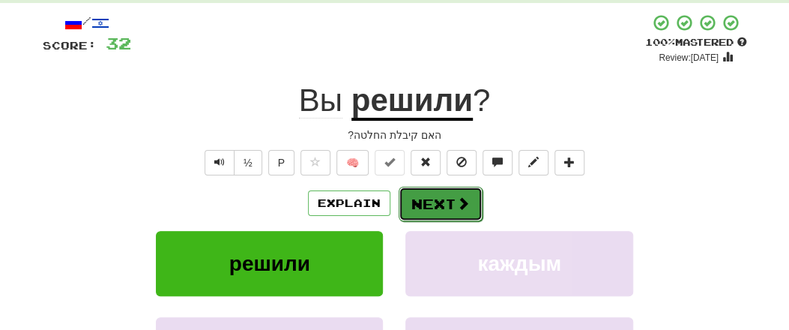
click at [444, 206] on button "Next" at bounding box center [441, 204] width 84 height 34
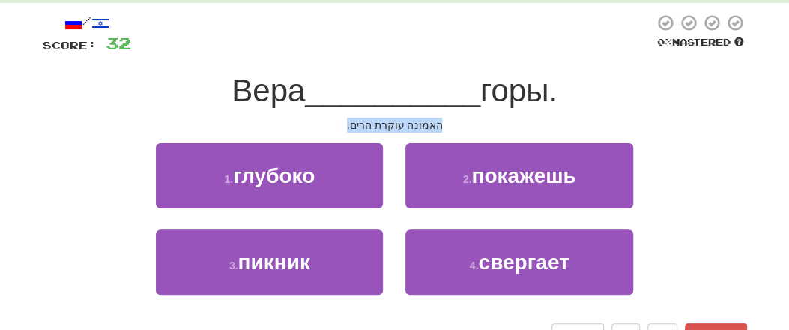
drag, startPoint x: 360, startPoint y: 127, endPoint x: 444, endPoint y: 130, distance: 83.2
click at [450, 130] on div "האמונה עוקרת הרים." at bounding box center [395, 125] width 704 height 15
copy div "האמונה עוקרת הרים."
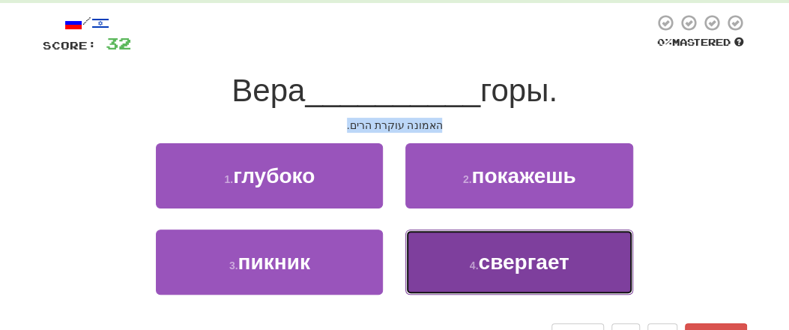
click at [488, 269] on span "свергает" at bounding box center [523, 261] width 91 height 23
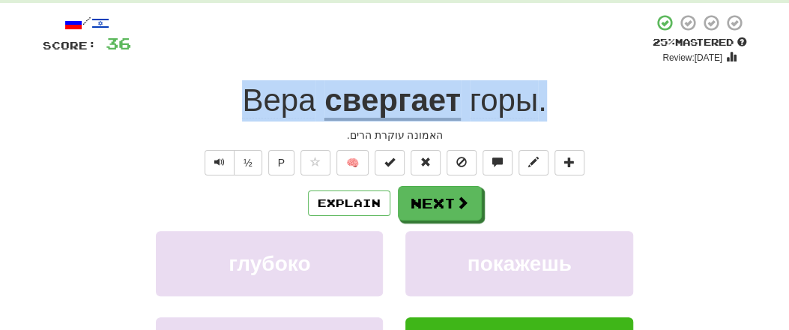
drag, startPoint x: 217, startPoint y: 92, endPoint x: 558, endPoint y: 91, distance: 340.9
click at [563, 91] on div "Вера свергает горы ." at bounding box center [395, 100] width 704 height 41
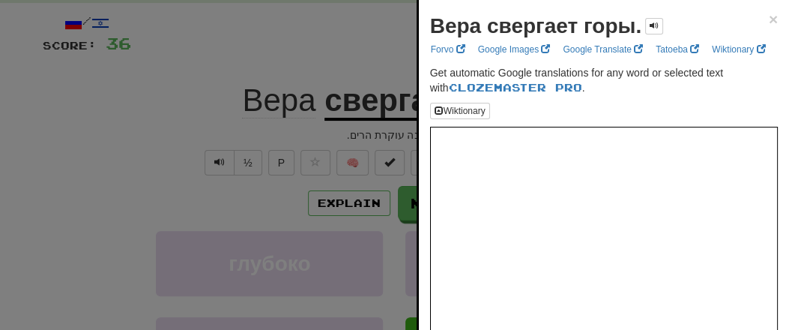
click at [432, 28] on div "Вера свергает горы. × Forvo Google Images Google Translate Tatoeba Wiktionary G…" at bounding box center [604, 233] width 370 height 467
copy strong "В"
click at [769, 17] on span "×" at bounding box center [773, 18] width 9 height 17
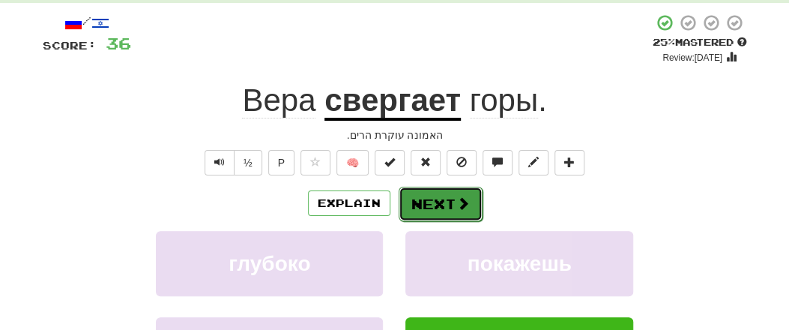
click at [438, 202] on button "Next" at bounding box center [441, 204] width 84 height 34
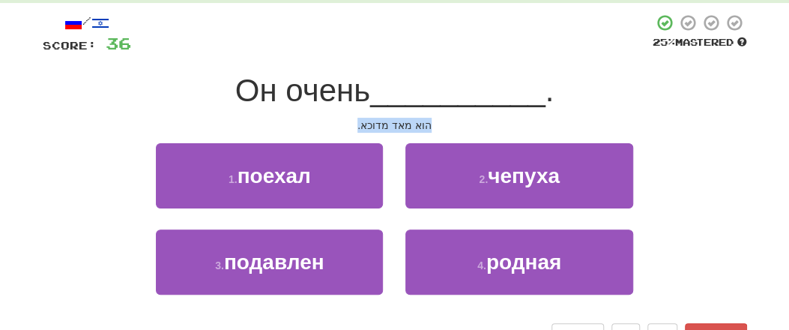
drag, startPoint x: 345, startPoint y: 124, endPoint x: 437, endPoint y: 133, distance: 91.8
click at [442, 133] on div "/ Score: 36 25 % Mastered Он очень __________ . הוא מאד מדוכא. 1 . поехал 2 . ч…" at bounding box center [395, 180] width 704 height 335
copy div "הוא מאד מדוכא."
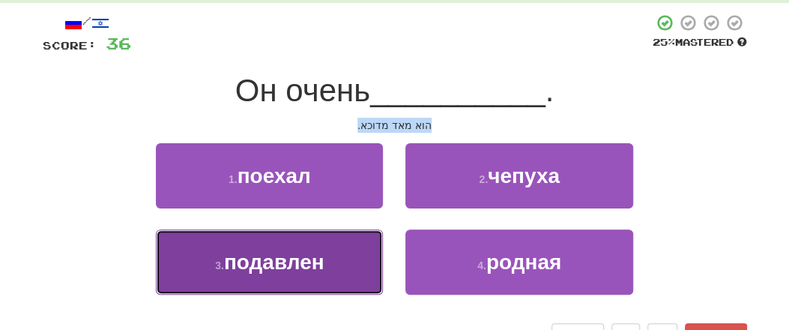
click at [300, 270] on span "подавлен" at bounding box center [274, 261] width 100 height 23
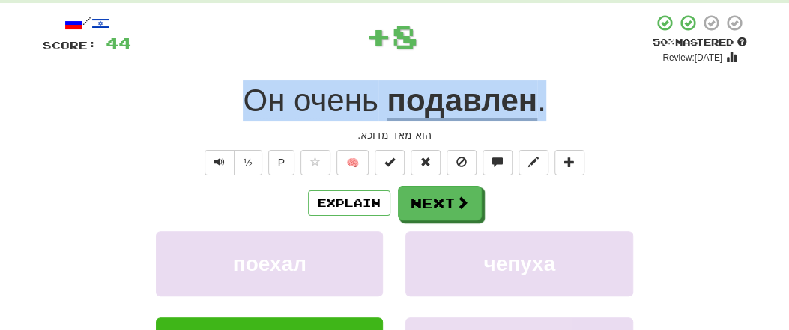
drag, startPoint x: 211, startPoint y: 94, endPoint x: 566, endPoint y: 101, distance: 355.2
click at [566, 101] on div "Он очень подавлен ." at bounding box center [395, 100] width 704 height 41
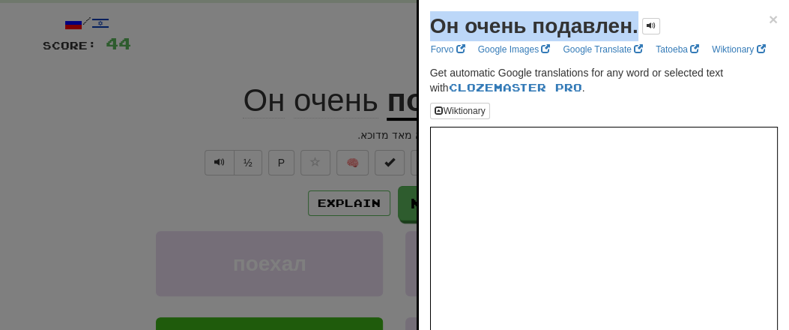
drag, startPoint x: 432, startPoint y: 26, endPoint x: 632, endPoint y: 23, distance: 199.3
click at [635, 23] on strong "Он очень подавлен." at bounding box center [534, 25] width 208 height 23
copy strong "Он очень подавлен."
click at [769, 19] on span "×" at bounding box center [773, 18] width 9 height 17
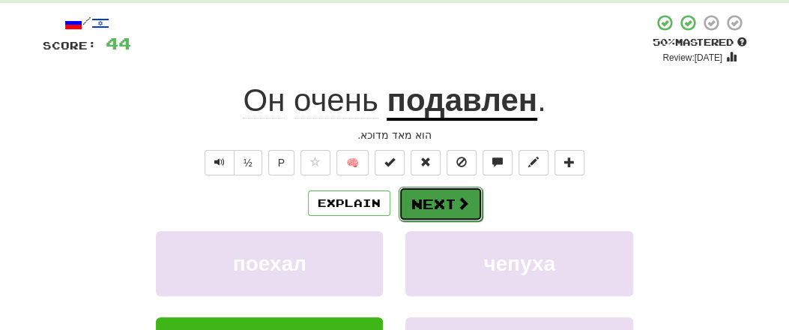
click at [450, 205] on button "Next" at bounding box center [441, 204] width 84 height 34
